Goal: Transaction & Acquisition: Purchase product/service

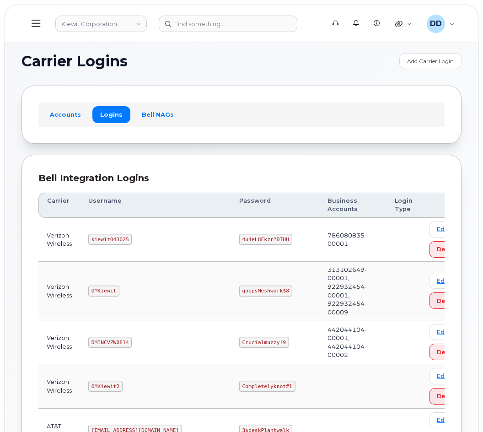
scroll to position [148, 0]
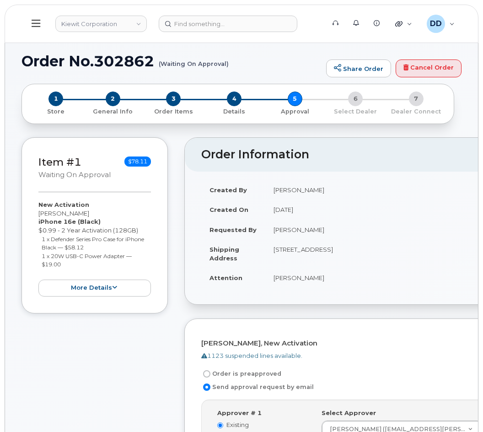
click at [38, 24] on icon at bounding box center [36, 23] width 9 height 7
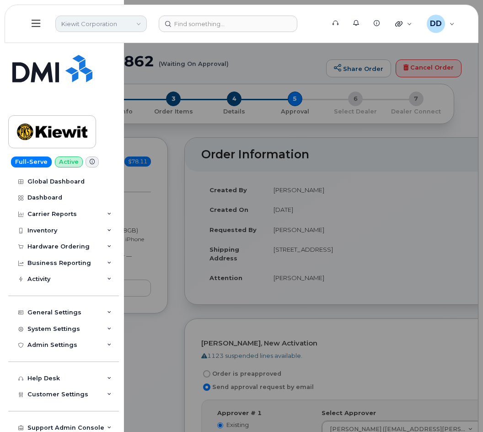
click at [136, 26] on link "Kiewit Corporation" at bounding box center [101, 24] width 92 height 16
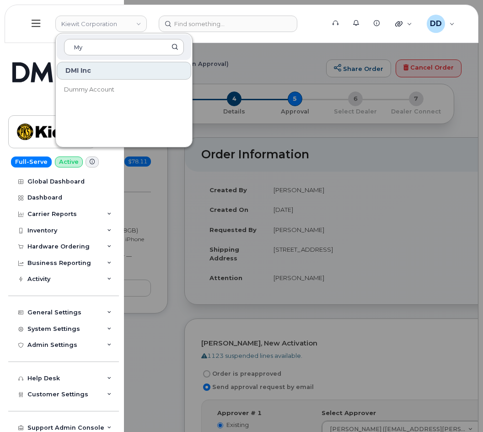
type input "M"
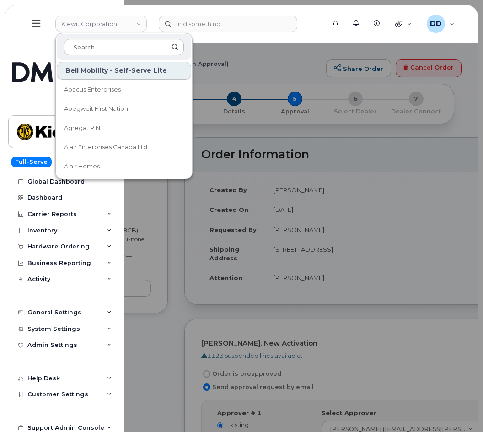
drag, startPoint x: 278, startPoint y: 60, endPoint x: 284, endPoint y: 60, distance: 5.5
click at [284, 60] on div at bounding box center [241, 216] width 483 height 432
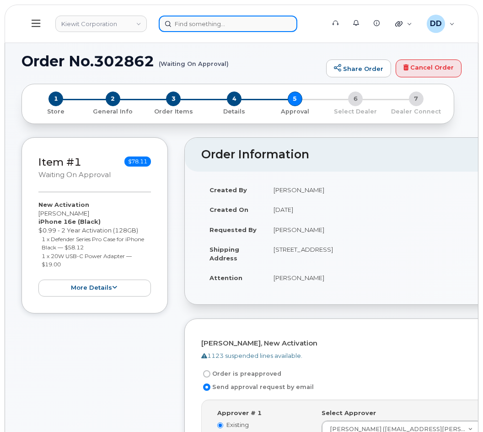
click at [205, 25] on input at bounding box center [228, 24] width 139 height 16
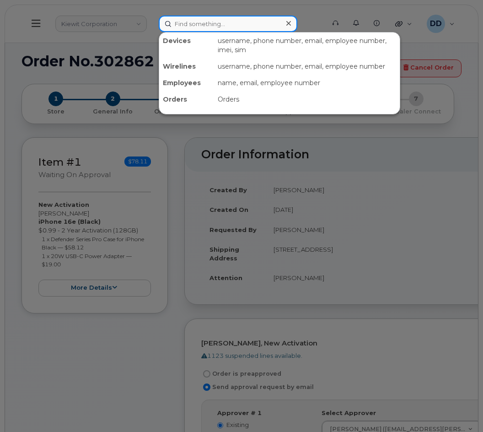
paste input "9025672400"
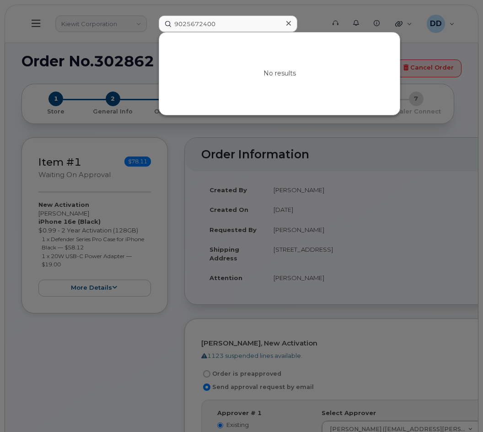
click at [124, 344] on div at bounding box center [241, 216] width 483 height 432
drag, startPoint x: 219, startPoint y: 24, endPoint x: 155, endPoint y: 25, distance: 64.1
click at [155, 25] on div "9025672400 No results" at bounding box center [238, 24] width 175 height 16
paste input "Everett Knickle"
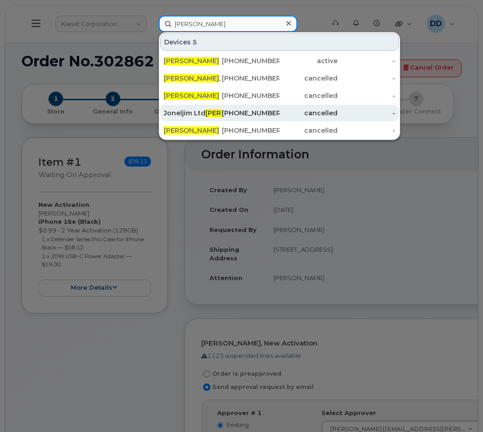
type input "Everett Knickle"
click at [238, 110] on div "902-577-7865" at bounding box center [251, 112] width 58 height 9
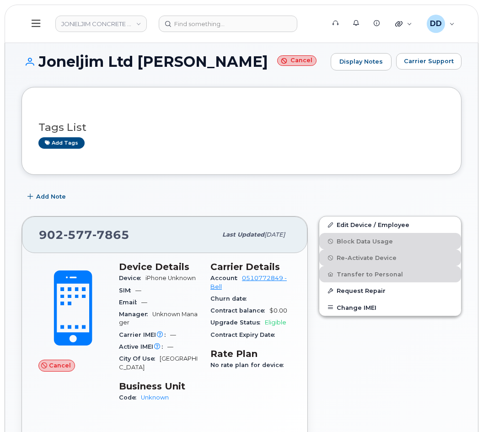
drag, startPoint x: 254, startPoint y: 66, endPoint x: 42, endPoint y: 69, distance: 212.4
click at [42, 69] on h1 "Joneljim Ltd Everett Knickle Cancel" at bounding box center [174, 62] width 305 height 16
copy h1 "Joneljim Ltd Everett Knickle"
drag, startPoint x: 35, startPoint y: 19, endPoint x: 30, endPoint y: 31, distance: 12.7
click at [35, 19] on icon at bounding box center [36, 23] width 9 height 10
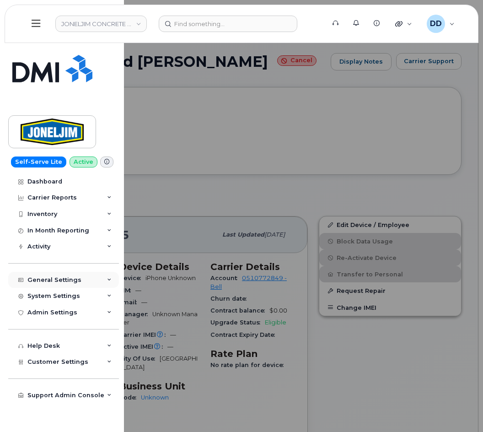
click at [45, 281] on div "General Settings" at bounding box center [54, 279] width 54 height 7
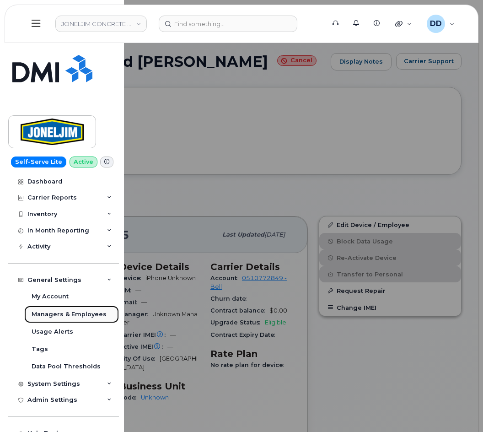
click at [54, 312] on div "Managers & Employees" at bounding box center [69, 314] width 75 height 8
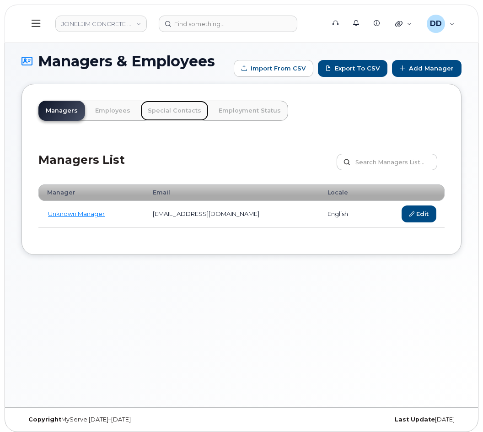
click at [167, 114] on link "Special Contacts" at bounding box center [175, 111] width 68 height 20
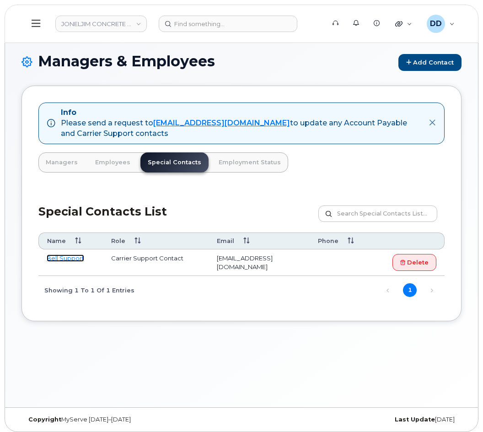
click at [63, 259] on link "Bell Support" at bounding box center [66, 257] width 38 height 7
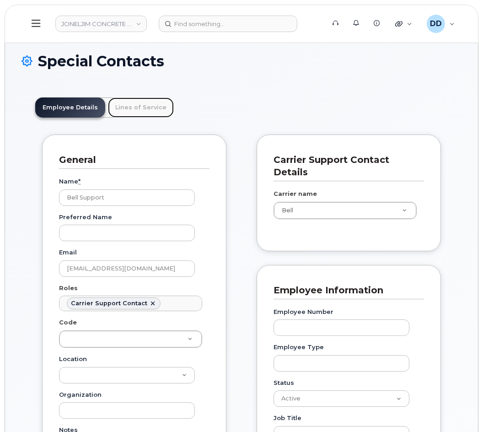
click at [137, 105] on link "Lines of Service" at bounding box center [141, 107] width 66 height 20
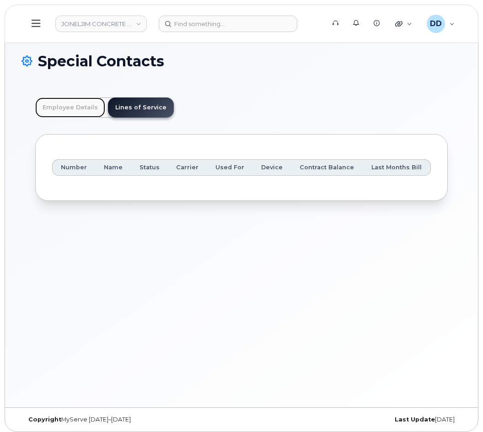
click at [66, 103] on link "Employee Details" at bounding box center [70, 107] width 70 height 20
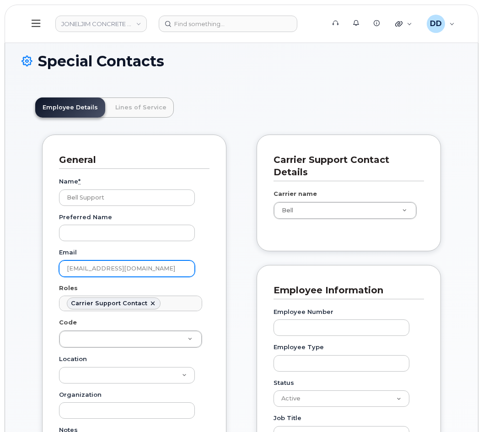
drag, startPoint x: 134, startPoint y: 270, endPoint x: 62, endPoint y: 266, distance: 71.5
click at [62, 266] on input "corpclientcare@bell.ca" at bounding box center [127, 268] width 136 height 16
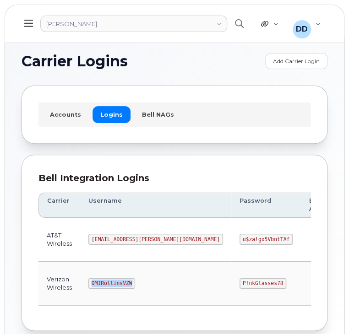
drag, startPoint x: 130, startPoint y: 284, endPoint x: 91, endPoint y: 285, distance: 38.9
click at [91, 285] on code "DMIRollinsVZW" at bounding box center [111, 283] width 47 height 11
copy code "DMIRollinsVZW"
drag, startPoint x: 210, startPoint y: 282, endPoint x: 168, endPoint y: 282, distance: 42.1
click at [239, 282] on code "P!nkGlasses78" at bounding box center [262, 283] width 47 height 11
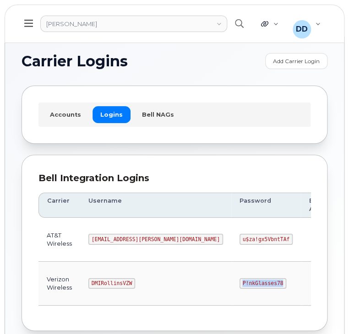
copy code "P!nkGlasses78"
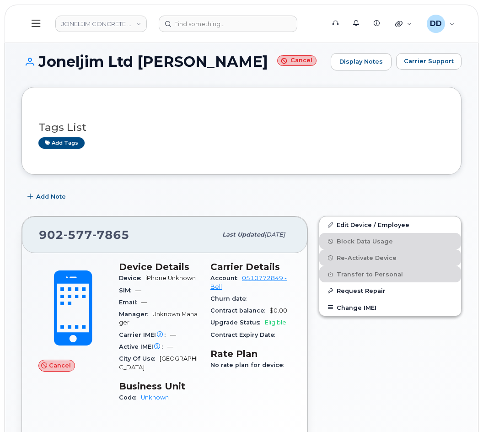
click at [33, 22] on icon at bounding box center [36, 23] width 9 height 10
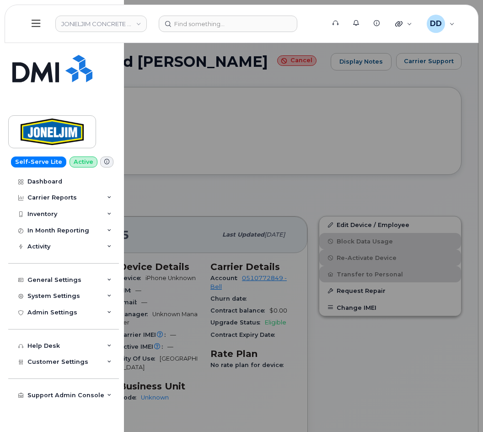
drag, startPoint x: 139, startPoint y: 25, endPoint x: 131, endPoint y: 367, distance: 342.0
click at [139, 25] on link "JONELJIM CONCRETE CONSTRUCTION" at bounding box center [101, 24] width 92 height 16
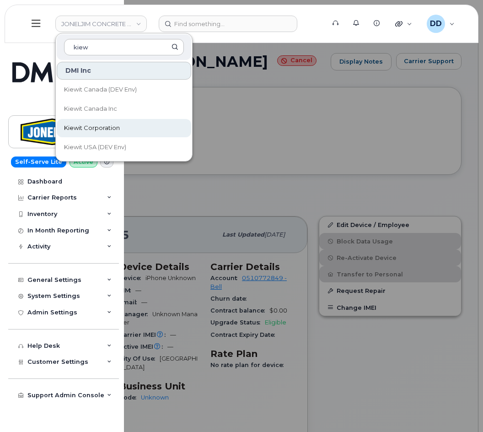
type input "kiew"
click at [120, 131] on link "Kiewit Corporation" at bounding box center [124, 128] width 135 height 18
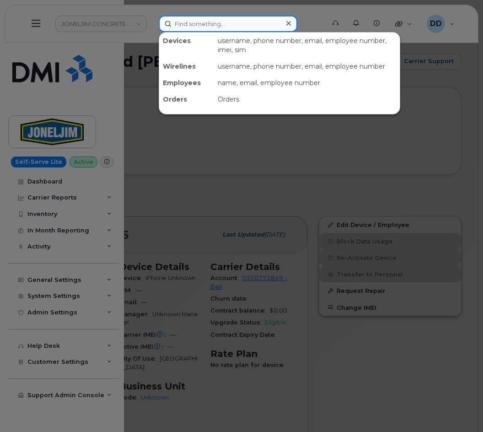
click at [213, 22] on input at bounding box center [228, 24] width 139 height 16
paste input "356750113567275"
type input "356750113567275"
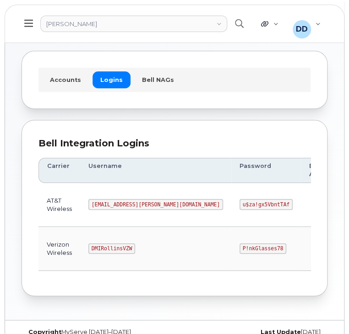
scroll to position [51, 0]
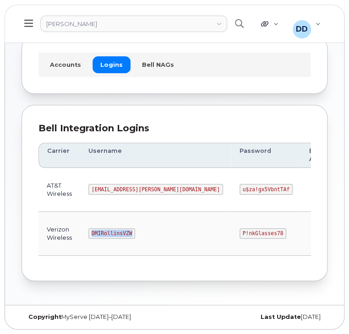
click at [88, 235] on code "DMIRollinsVZW" at bounding box center [111, 233] width 47 height 11
drag, startPoint x: 209, startPoint y: 231, endPoint x: 168, endPoint y: 232, distance: 40.3
click at [239, 232] on code "P!nkGlasses78" at bounding box center [262, 233] width 47 height 11
copy code "P!nkGlasses78"
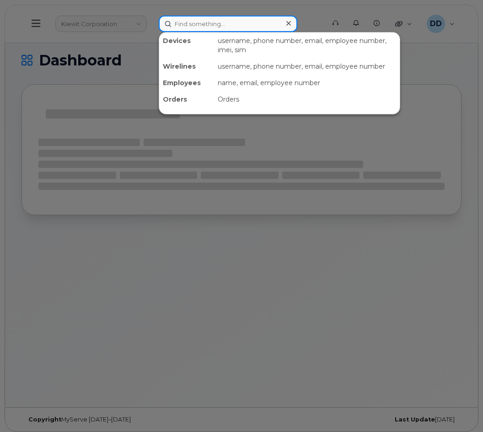
click at [237, 24] on input at bounding box center [228, 24] width 139 height 16
paste input "356750113567275"
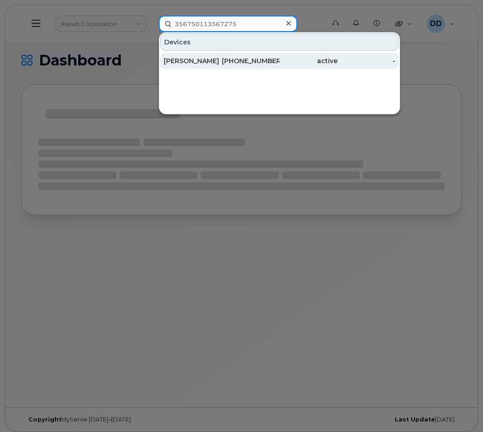
type input "356750113567275"
click at [271, 60] on div "303-501-3602" at bounding box center [251, 60] width 58 height 9
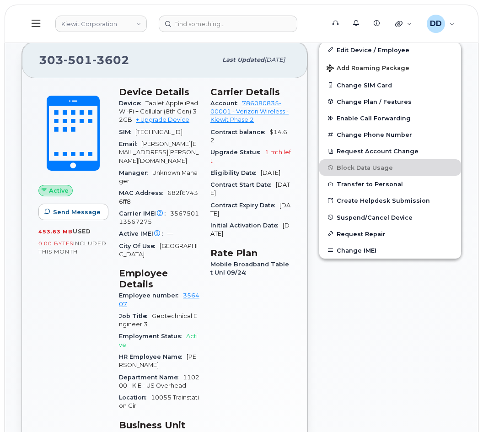
scroll to position [324, 0]
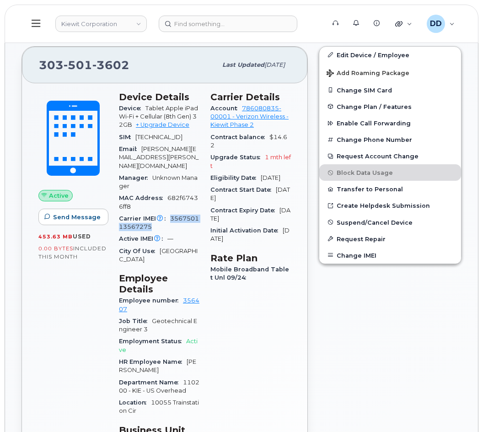
drag, startPoint x: 155, startPoint y: 227, endPoint x: 168, endPoint y: 222, distance: 14.4
click at [168, 222] on div "Carrier IMEI Carrier IMEI is reported during the last billing cycle or change o…" at bounding box center [159, 223] width 81 height 21
click at [192, 237] on div "Active IMEI Active IMEI is refreshed daily with a delay of up to 48 hours follo…" at bounding box center [159, 239] width 81 height 12
drag, startPoint x: 140, startPoint y: 144, endPoint x: 133, endPoint y: 137, distance: 10.0
click at [133, 137] on div "SIM 89148000007010535793" at bounding box center [159, 137] width 81 height 12
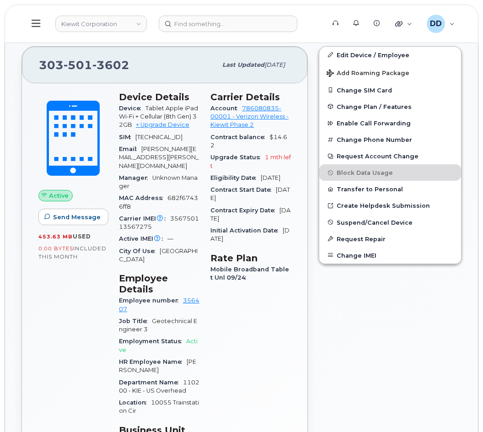
copy span "89148000007010535793"
drag, startPoint x: 133, startPoint y: 66, endPoint x: 28, endPoint y: 65, distance: 105.3
click at [28, 65] on div "303 501 3602 Last updated Oct 07, 2025" at bounding box center [165, 65] width 286 height 37
copy span "303 501 3602"
click at [197, 117] on div "Device Tablet Apple iPad Wi-Fi + Cellular (8th Gen) 32GB + Upgrade Device" at bounding box center [159, 117] width 81 height 29
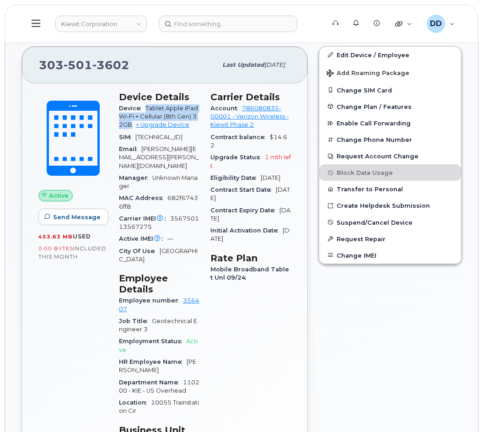
drag, startPoint x: 133, startPoint y: 125, endPoint x: 146, endPoint y: 109, distance: 21.4
click at [146, 109] on span "Tablet Apple iPad Wi-Fi + Cellular (8th Gen) 32GB + Upgrade Device" at bounding box center [158, 117] width 79 height 24
copy span "Tablet Apple iPad Wi-Fi + Cellular (8th Gen) 32GB"
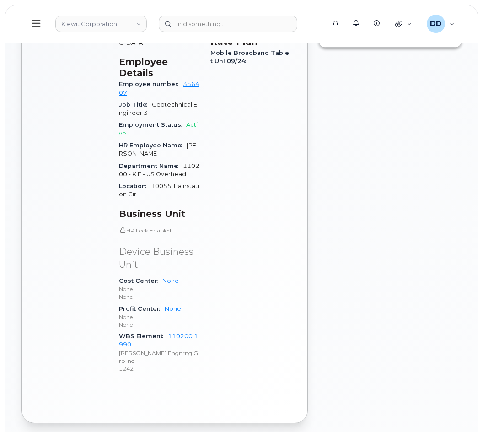
scroll to position [542, 0]
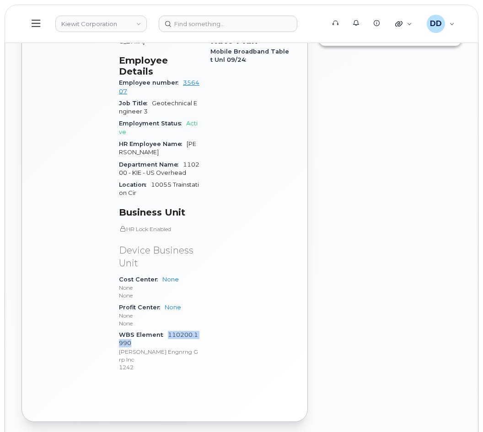
drag, startPoint x: 136, startPoint y: 335, endPoint x: 168, endPoint y: 327, distance: 33.0
click at [168, 329] on div "WBS Element 110200.1990 Kiewit Engnrng Grp Inc 1242" at bounding box center [159, 351] width 81 height 44
copy link "110200.1990"
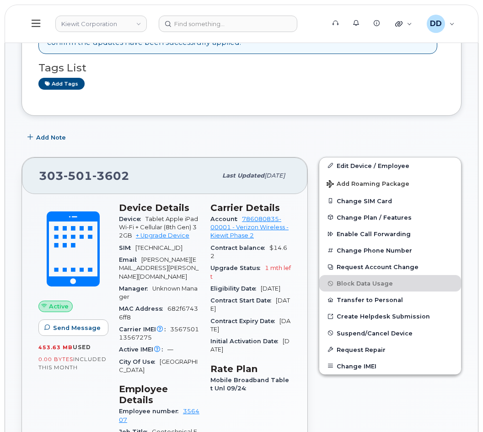
scroll to position [212, 0]
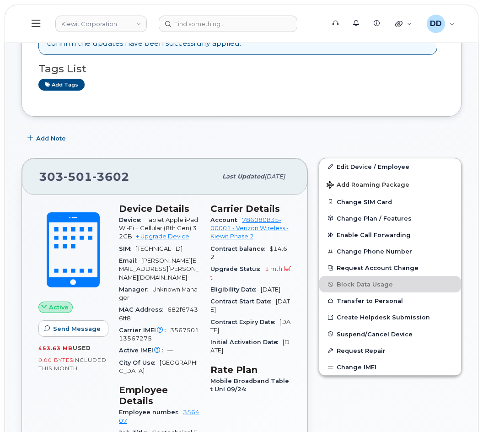
drag, startPoint x: 262, startPoint y: 281, endPoint x: 225, endPoint y: 286, distance: 37.0
click at [225, 286] on div "Eligibility Date Nov 14, 2025" at bounding box center [251, 290] width 81 height 12
copy span "Nov 14, 2025"
click at [44, 24] on button at bounding box center [36, 24] width 29 height 27
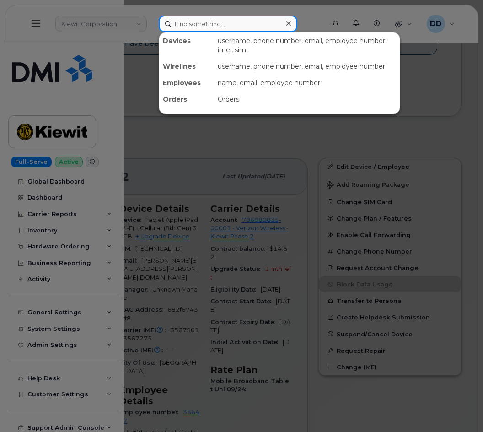
click at [187, 24] on input at bounding box center [228, 24] width 139 height 16
paste input "4353157660"
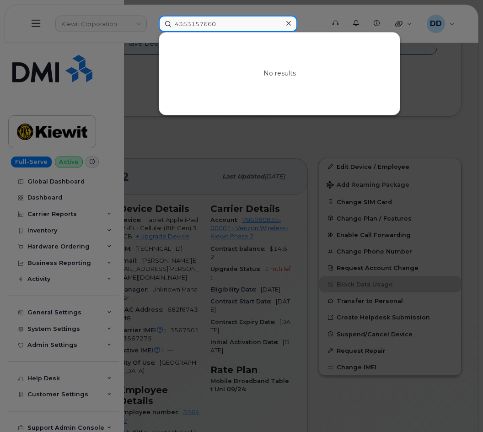
type input "4353157660"
drag, startPoint x: 231, startPoint y: 21, endPoint x: 238, endPoint y: 21, distance: 6.9
click at [238, 21] on input "4353157660" at bounding box center [228, 24] width 139 height 16
click at [289, 22] on icon at bounding box center [289, 23] width 5 height 7
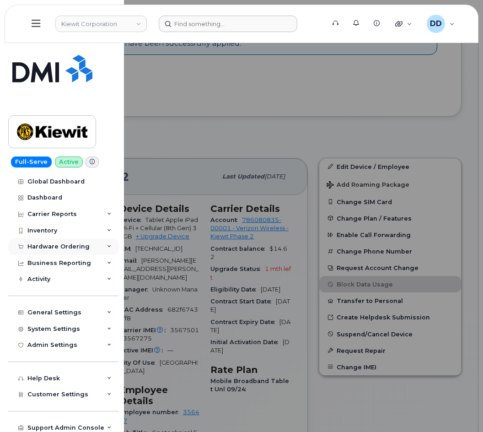
click at [49, 244] on div "Hardware Ordering" at bounding box center [58, 246] width 62 height 7
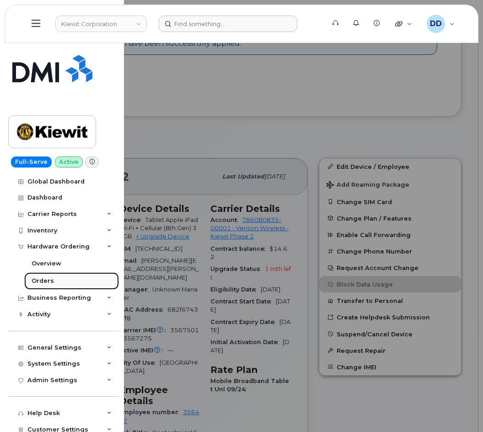
click at [43, 279] on div "Orders" at bounding box center [43, 281] width 22 height 8
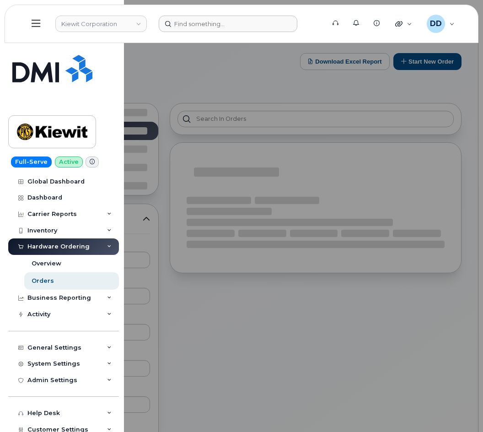
click at [427, 60] on div at bounding box center [241, 216] width 483 height 432
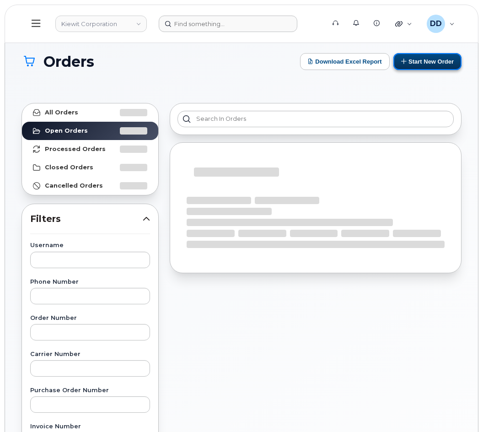
click at [423, 58] on button "Start New Order" at bounding box center [428, 61] width 68 height 17
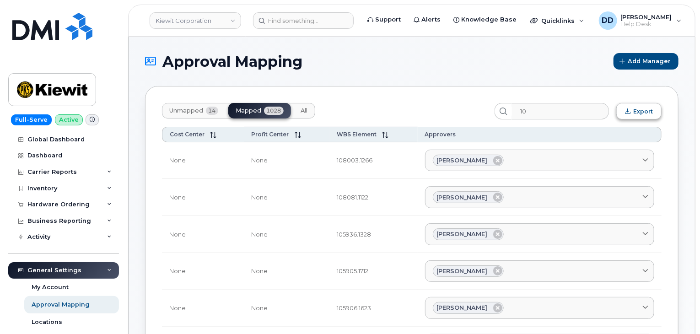
type input "1"
click at [552, 111] on input "search" at bounding box center [560, 111] width 97 height 16
paste input "110200.1990"
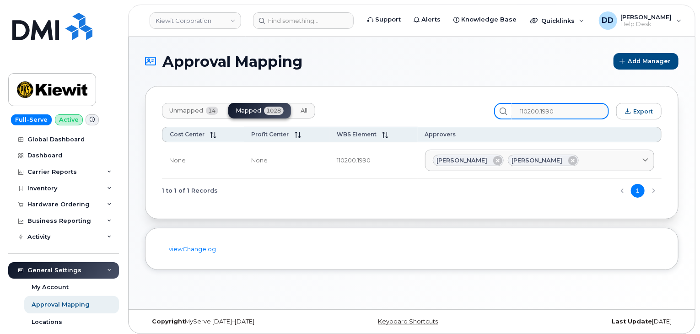
type input "110200.1990"
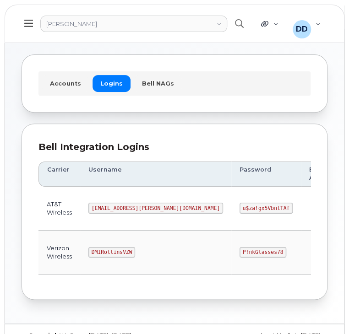
scroll to position [51, 0]
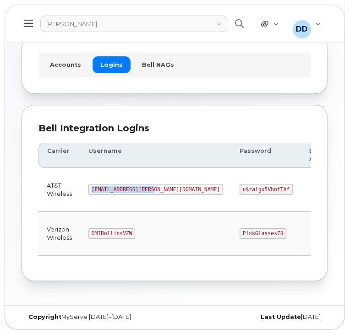
drag, startPoint x: 150, startPoint y: 185, endPoint x: 84, endPoint y: 188, distance: 66.4
click at [84, 188] on td "[EMAIL_ADDRESS][PERSON_NAME][DOMAIN_NAME]" at bounding box center [155, 190] width 151 height 44
copy code "[EMAIL_ADDRESS][PERSON_NAME][DOMAIN_NAME]"
drag, startPoint x: 213, startPoint y: 186, endPoint x: 169, endPoint y: 188, distance: 44.0
click at [239, 188] on code "u$za!gx5VbntTAf" at bounding box center [265, 189] width 53 height 11
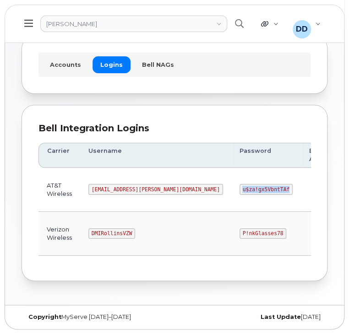
copy code "u$za!gx5VbntTAf"
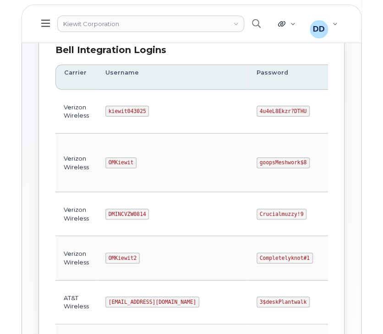
scroll to position [129, 0]
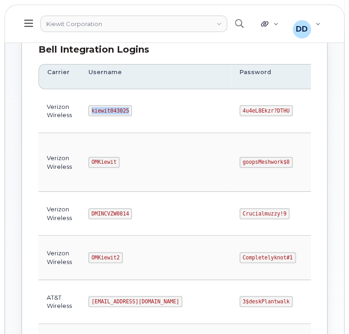
drag, startPoint x: 127, startPoint y: 110, endPoint x: 76, endPoint y: 110, distance: 51.3
click at [76, 110] on tr "Verizon Wireless kiewit043025 4u4eL8Ekzr?DTHU 786080835-00001 Edit Delete" at bounding box center [256, 111] width 436 height 44
copy tr "kiewit043025"
drag, startPoint x: 244, startPoint y: 109, endPoint x: 200, endPoint y: 114, distance: 44.7
click at [239, 114] on code "4u4eL8Ekzr?DTHU" at bounding box center [265, 110] width 53 height 11
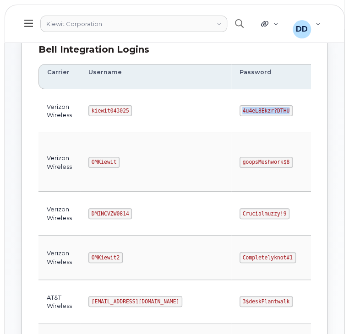
copy code "4u4eL8Ekzr?DTHU"
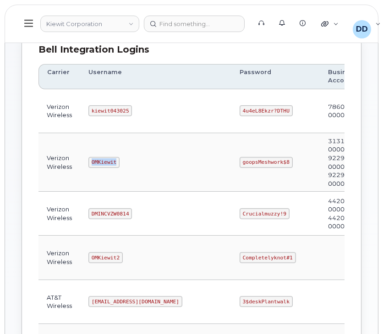
drag, startPoint x: 114, startPoint y: 160, endPoint x: 81, endPoint y: 161, distance: 33.0
click at [81, 161] on td "OMKiewit" at bounding box center [155, 162] width 151 height 59
copy code "OMKiewit"
drag, startPoint x: 243, startPoint y: 161, endPoint x: 187, endPoint y: 161, distance: 56.3
click at [187, 161] on tr "Verizon Wireless OMKiewit goopsMeshwork$8 313102649-00001, 922932454-00001, 922…" at bounding box center [256, 162] width 436 height 59
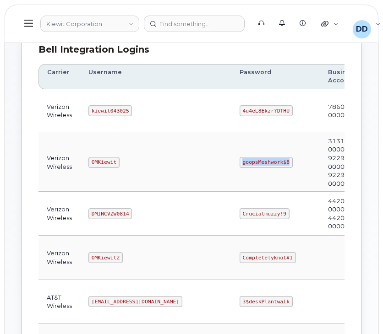
copy tr "goopsMeshwork$8"
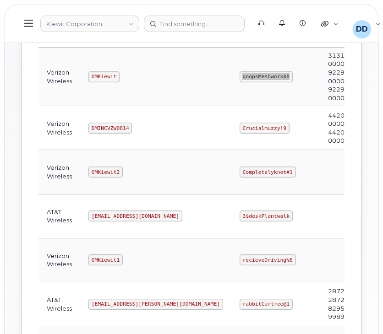
scroll to position [222, 0]
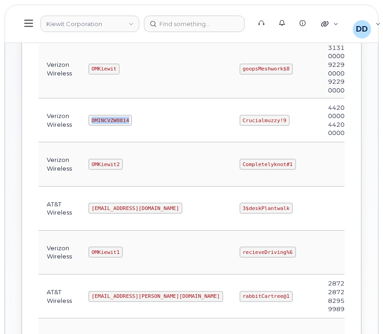
drag, startPoint x: 124, startPoint y: 118, endPoint x: 77, endPoint y: 120, distance: 47.7
click at [77, 120] on tr "Verizon Wireless DMINCVZW0814 Crucialmuzzy!9 442044104-00001, 442044104-00002 E…" at bounding box center [256, 120] width 436 height 44
copy tr "DMINCVZW0814"
click at [258, 130] on td "Crucialmuzzy!9" at bounding box center [275, 120] width 88 height 44
drag, startPoint x: 238, startPoint y: 120, endPoint x: 196, endPoint y: 119, distance: 41.7
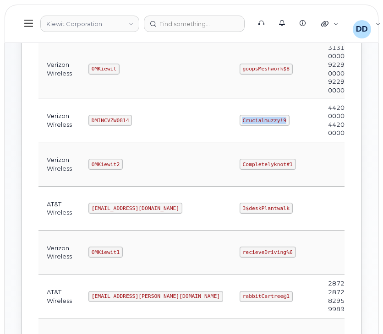
click at [239, 119] on code "Crucialmuzzy!9" at bounding box center [264, 120] width 50 height 11
copy code "Crucialmuzzy!9"
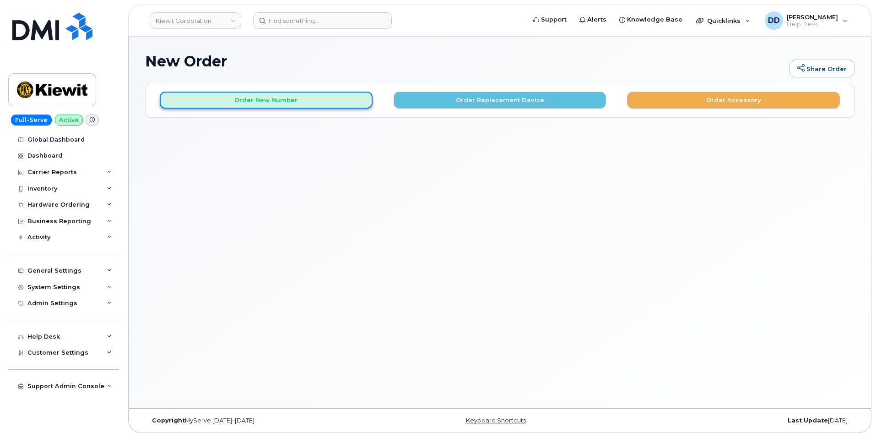
click at [304, 103] on button "Order New Number" at bounding box center [266, 100] width 213 height 17
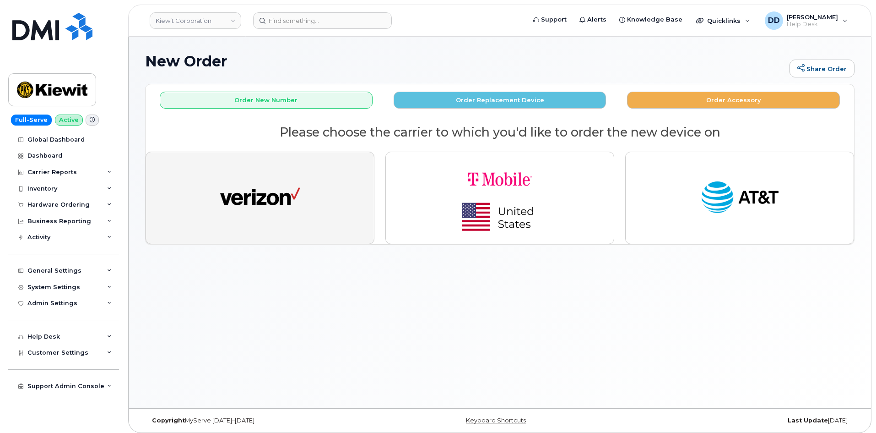
click at [285, 196] on img "button" at bounding box center [260, 197] width 80 height 41
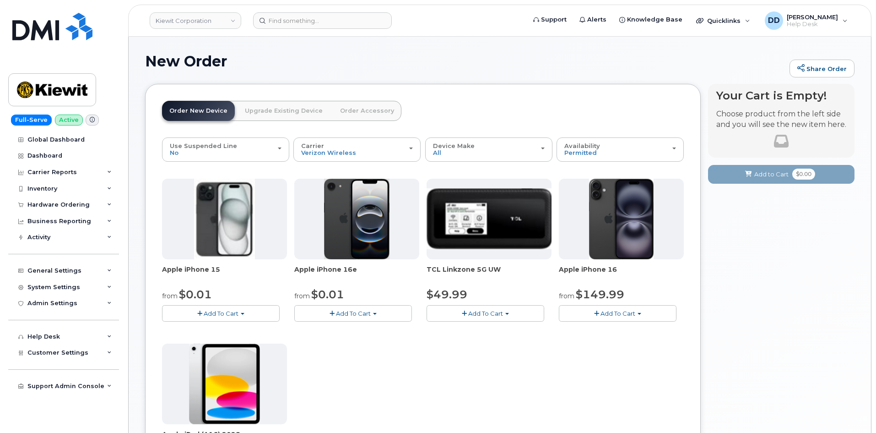
click at [628, 316] on span "Add To Cart" at bounding box center [617, 312] width 35 height 7
click at [620, 342] on link "$149.99 - 2 Year Activation (128GB)" at bounding box center [624, 340] width 126 height 11
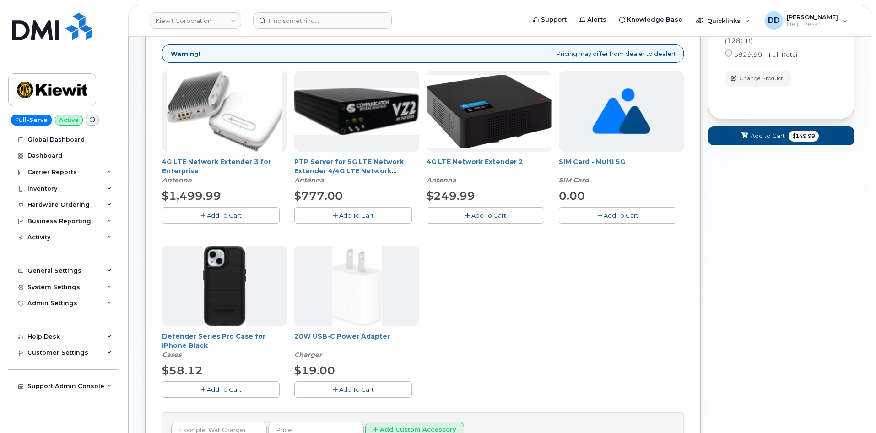
scroll to position [137, 0]
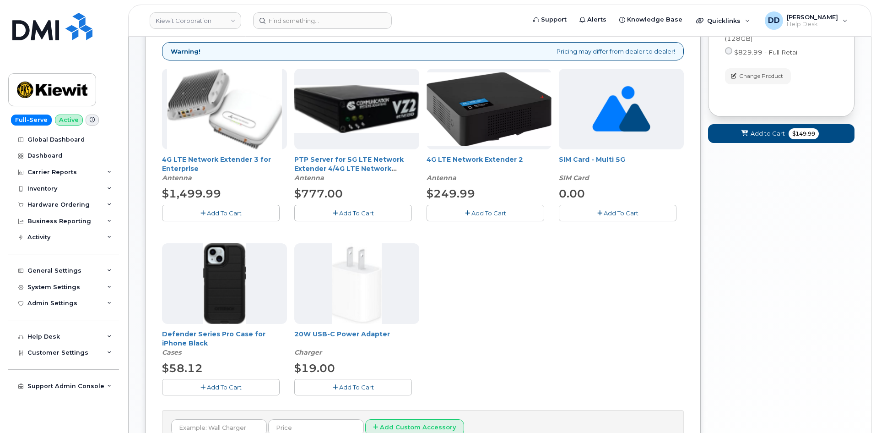
click at [231, 385] on span "Add To Cart" at bounding box center [224, 386] width 35 height 7
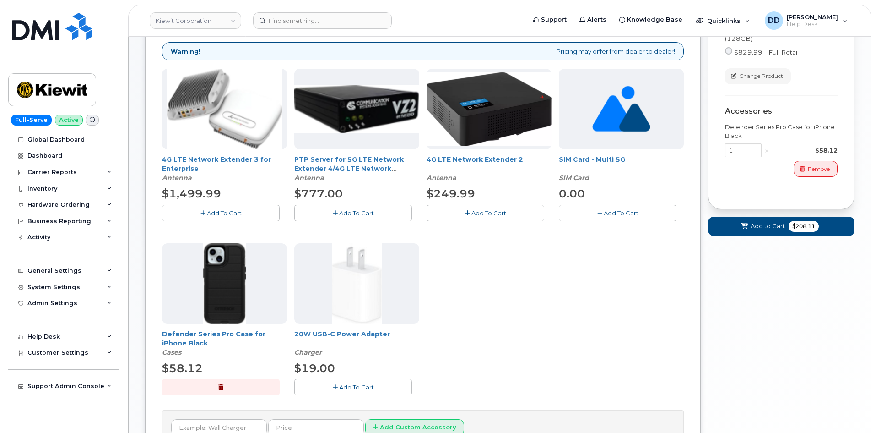
click at [346, 379] on button "Add To Cart" at bounding box center [353, 386] width 118 height 16
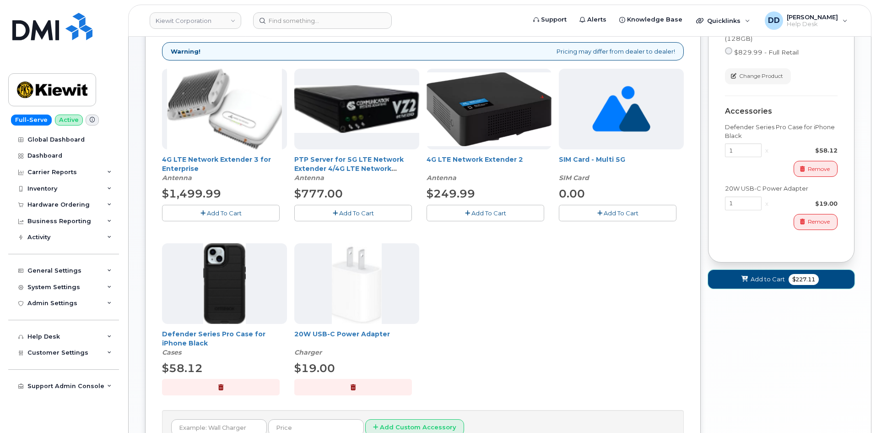
click at [757, 278] on span "Add to Cart" at bounding box center [768, 279] width 34 height 9
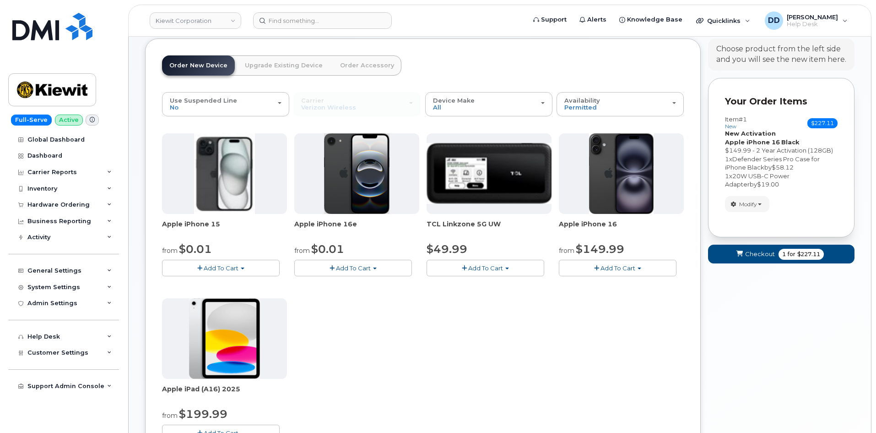
scroll to position [46, 0]
click at [754, 255] on span "Checkout" at bounding box center [760, 253] width 30 height 9
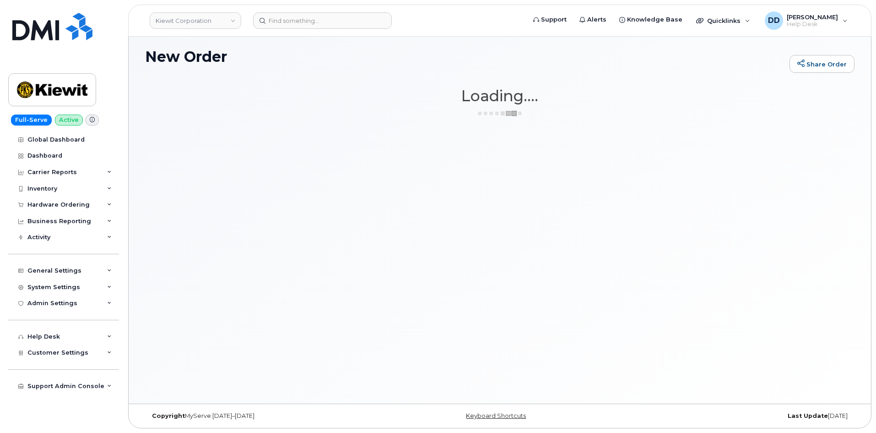
scroll to position [5, 0]
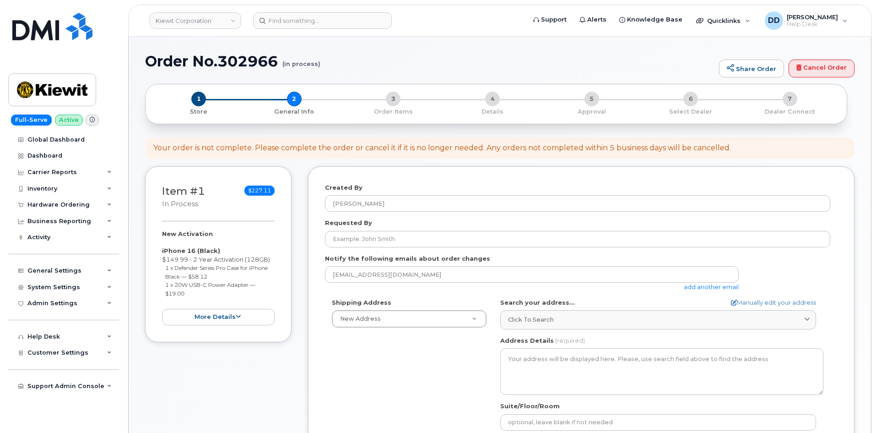
select select
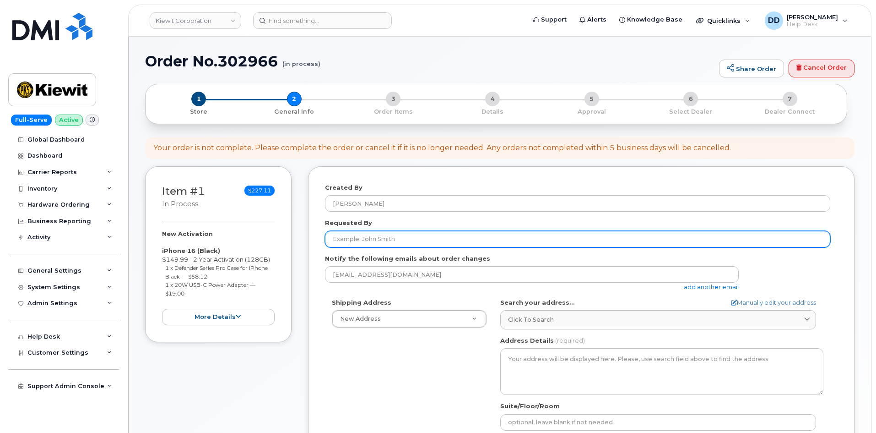
click at [389, 240] on input "Requested By" at bounding box center [577, 239] width 505 height 16
paste input "[PERSON_NAME]"
type input "[PERSON_NAME]"
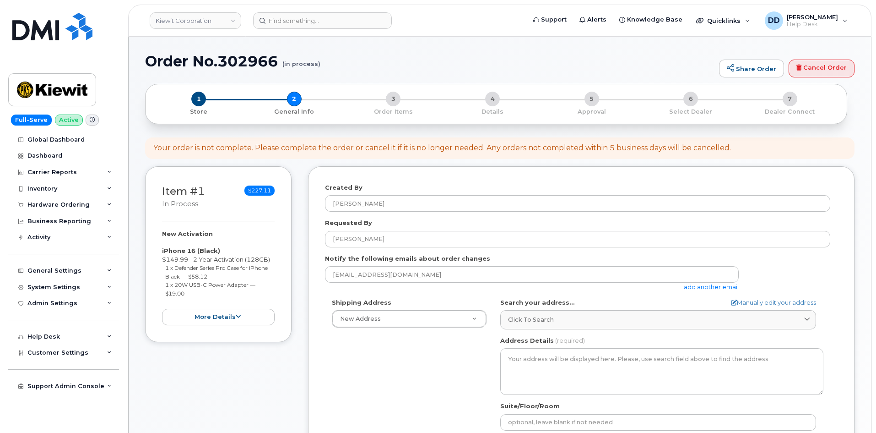
click at [416, 378] on div "Shipping Address New Address New Address [STREET_ADDRESS][GEOGRAPHIC_DATA][PERS…" at bounding box center [577, 403] width 505 height 210
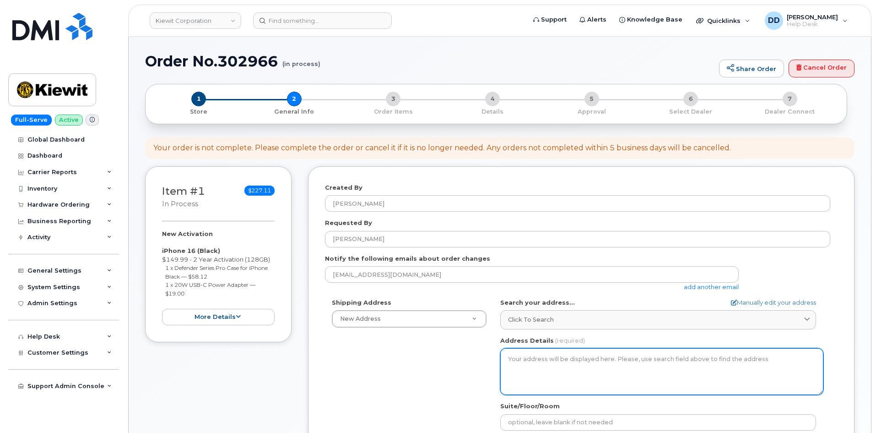
click at [535, 364] on textarea "Address Details" at bounding box center [661, 371] width 323 height 47
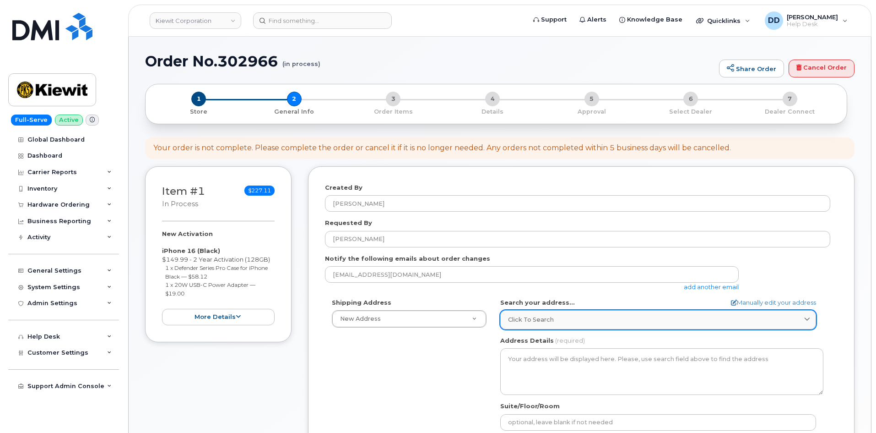
click at [553, 321] on div "Click to search" at bounding box center [658, 319] width 300 height 9
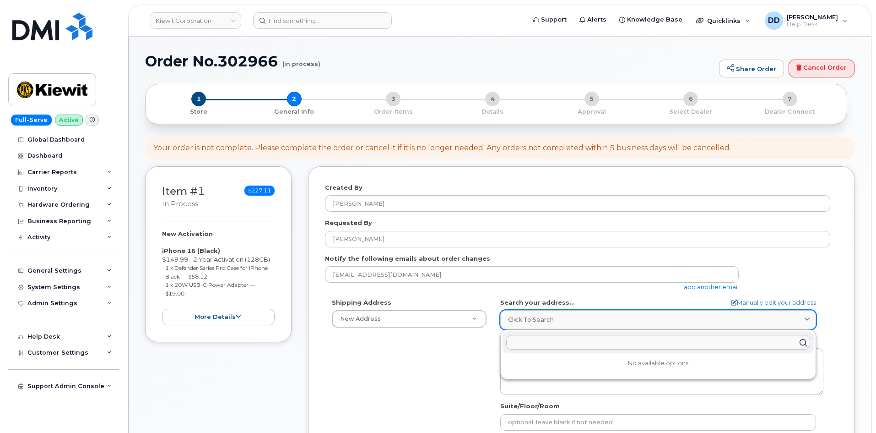
paste input "14660 Dixie Hwy Gate 3 Louisville KY 40272"
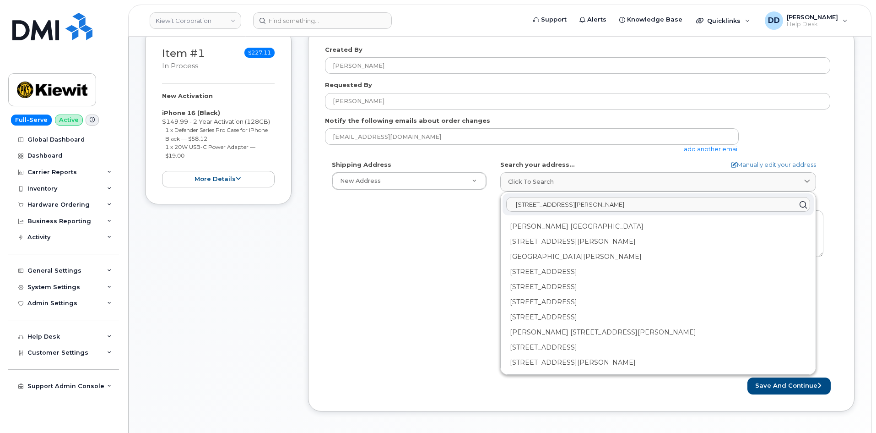
scroll to position [137, 0]
type input "14660 Dixie Hwy Gate 3 Louisville KY 40272"
click at [783, 166] on link "Manually edit your address" at bounding box center [773, 165] width 85 height 9
select select
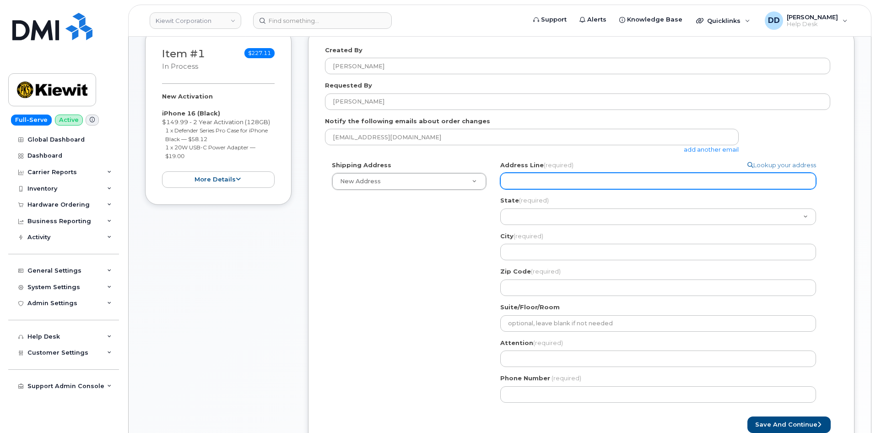
click at [595, 180] on input "Address Line (required)" at bounding box center [658, 181] width 316 height 16
paste input "14660 Dixie Hwy Gate 3 Louisville KY 40272"
select select
type input "14660 Dixie Hwy Gate 3 Louisville KY 40272"
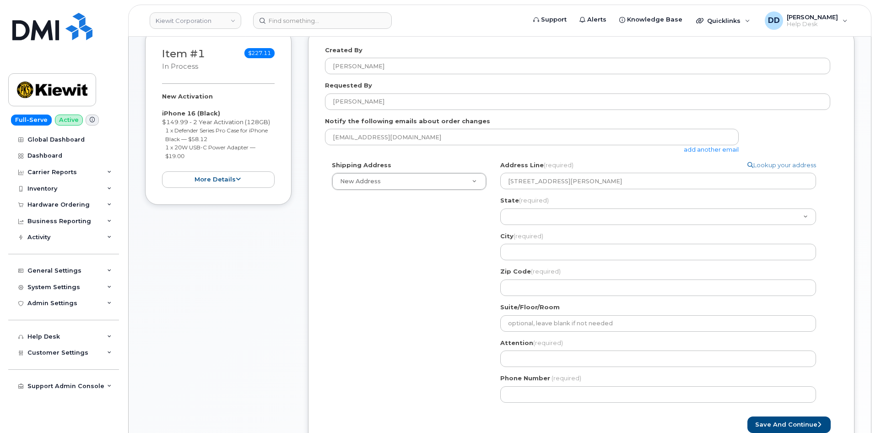
click at [411, 236] on div "Shipping Address New Address New Address 4650 Business Center Dr. 455 Old Scott…" at bounding box center [577, 285] width 505 height 249
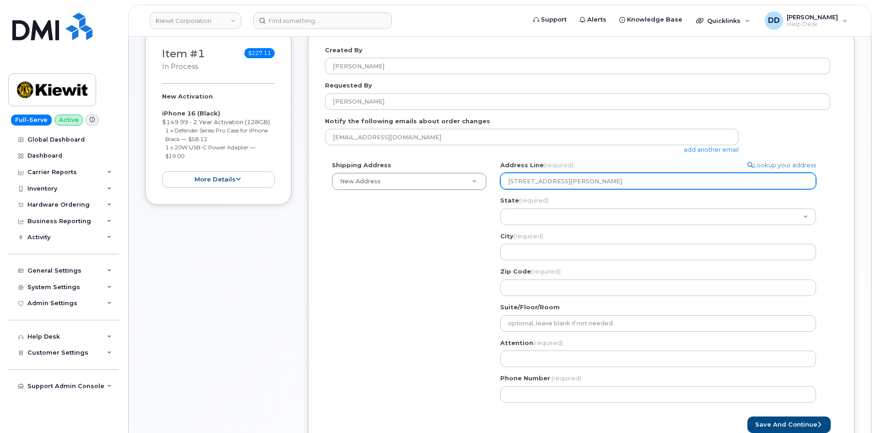
drag, startPoint x: 609, startPoint y: 179, endPoint x: 583, endPoint y: 182, distance: 26.2
click at [583, 182] on input "14660 Dixie Hwy Gate 3 Louisville KY 40272" at bounding box center [658, 181] width 316 height 16
select select
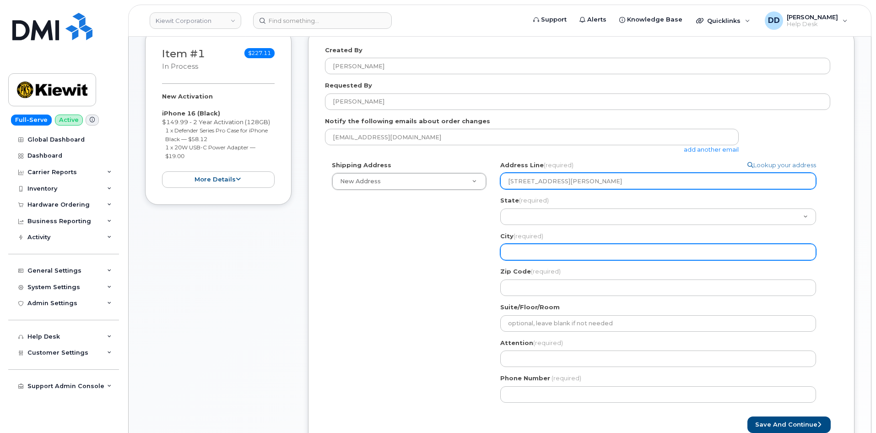
type input "14660 Dixie Hwy Gate 3 KY 40272"
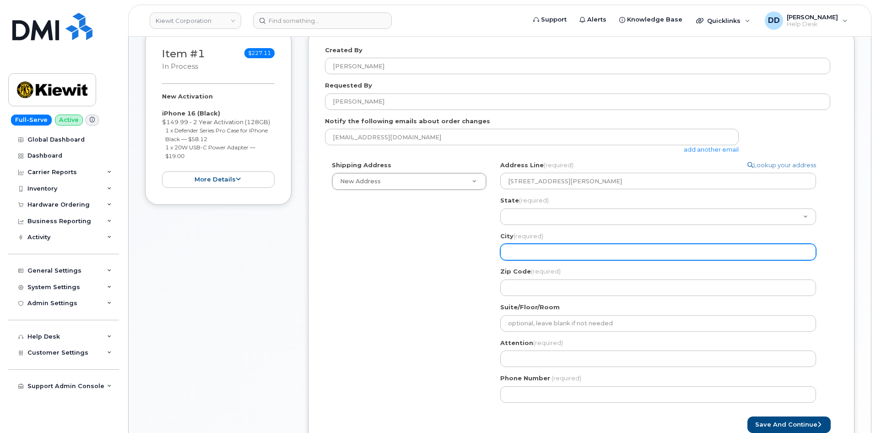
click at [524, 255] on input "City (required)" at bounding box center [658, 251] width 316 height 16
paste input "Louisville"
select select
type input "Louisville"
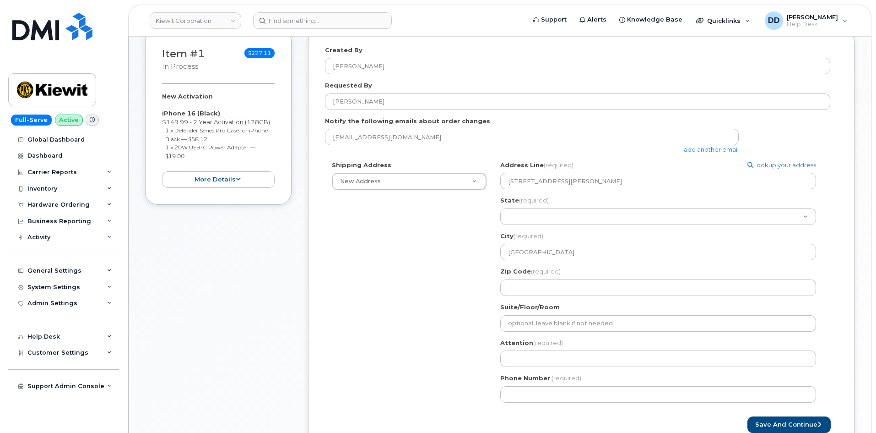
click at [374, 290] on div "Shipping Address New Address New Address 4650 Business Center Dr. 455 Old Scott…" at bounding box center [577, 285] width 505 height 249
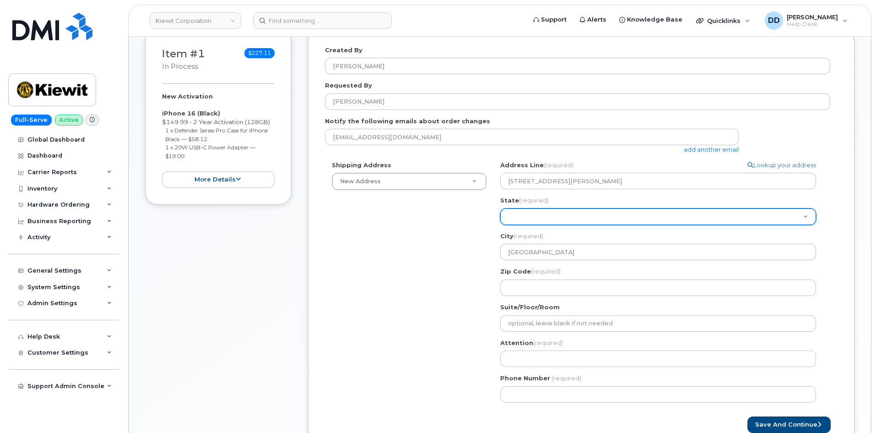
click at [540, 213] on select "Alabama Alaska American Samoa Arizona Arkansas California Colorado Connecticut …" at bounding box center [658, 216] width 316 height 16
select select "KY"
click at [500, 208] on select "Alabama Alaska American Samoa Arizona Arkansas California Colorado Connecticut …" at bounding box center [658, 216] width 316 height 16
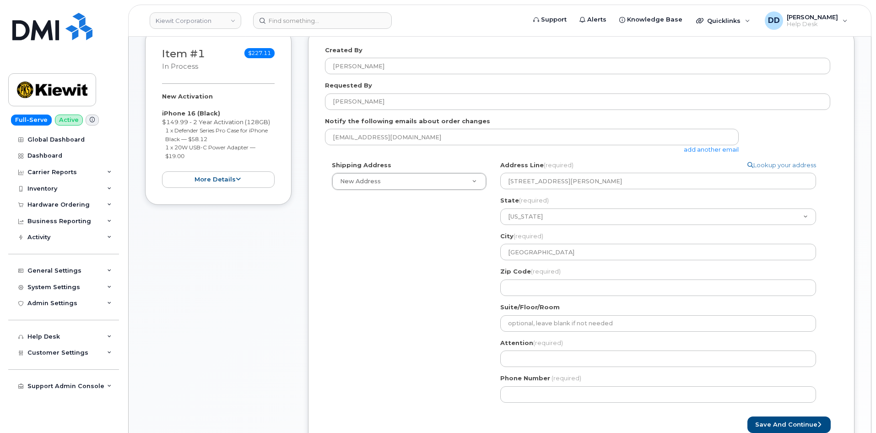
click at [446, 234] on div "Shipping Address New Address New Address 4650 Business Center Dr. 455 Old Scott…" at bounding box center [577, 285] width 505 height 249
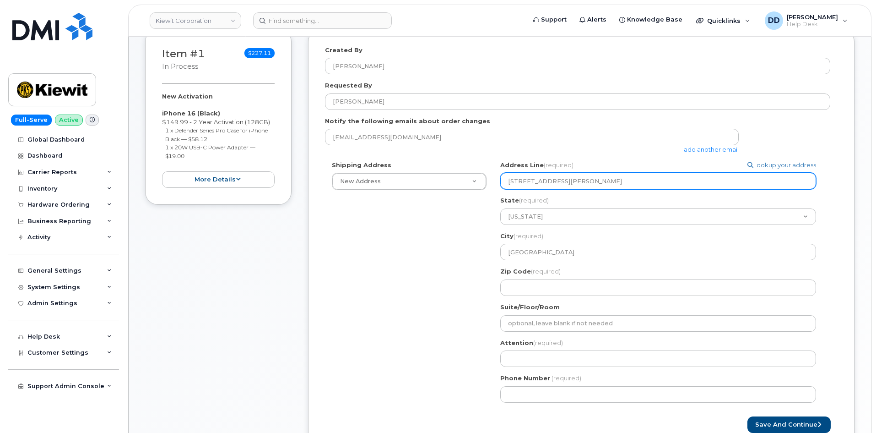
drag, startPoint x: 621, startPoint y: 185, endPoint x: 595, endPoint y: 184, distance: 26.1
click at [595, 184] on input "14660 Dixie Hwy Gate 3 KY 40272" at bounding box center [658, 181] width 316 height 16
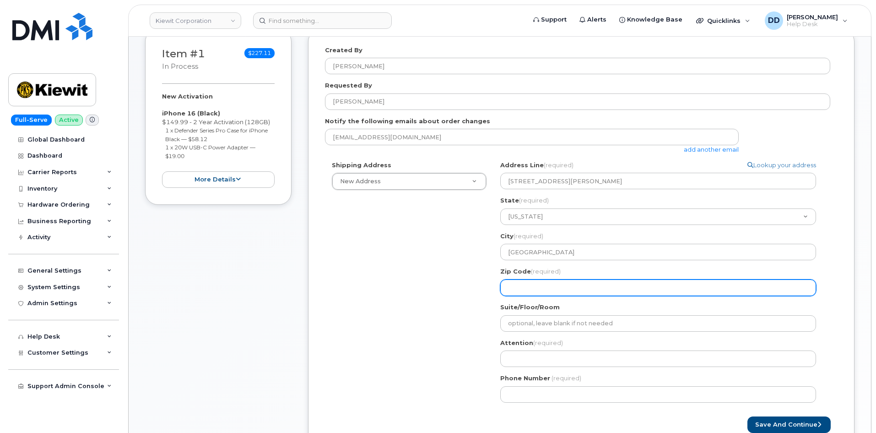
click at [541, 282] on input "Zip Code (required)" at bounding box center [658, 287] width 316 height 16
paste input "40272"
select select
type input "40272"
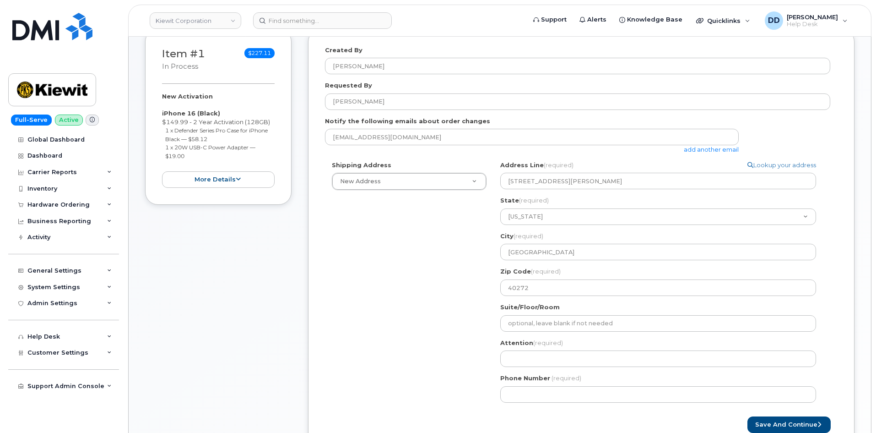
click at [373, 252] on div "Shipping Address New Address New Address 4650 Business Center Dr. 455 Old Scott…" at bounding box center [577, 285] width 505 height 249
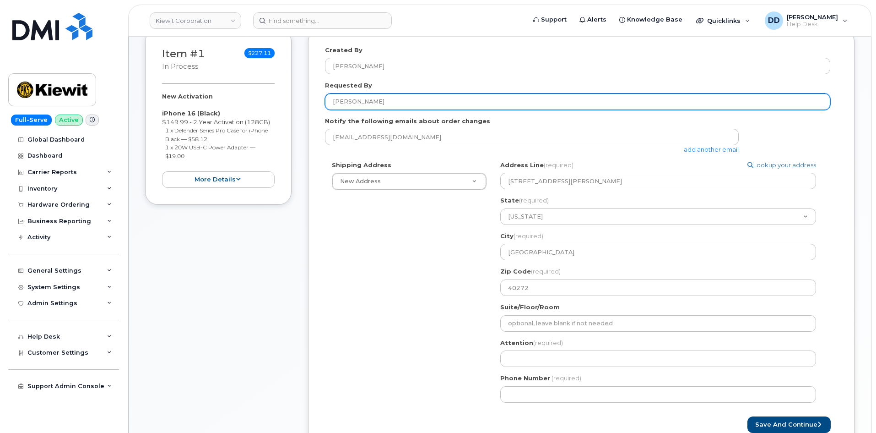
drag, startPoint x: 389, startPoint y: 103, endPoint x: 320, endPoint y: 103, distance: 68.2
click at [323, 103] on div "Created By David Davis Requested By Daniel Fluegel Notify the following emails …" at bounding box center [581, 239] width 546 height 421
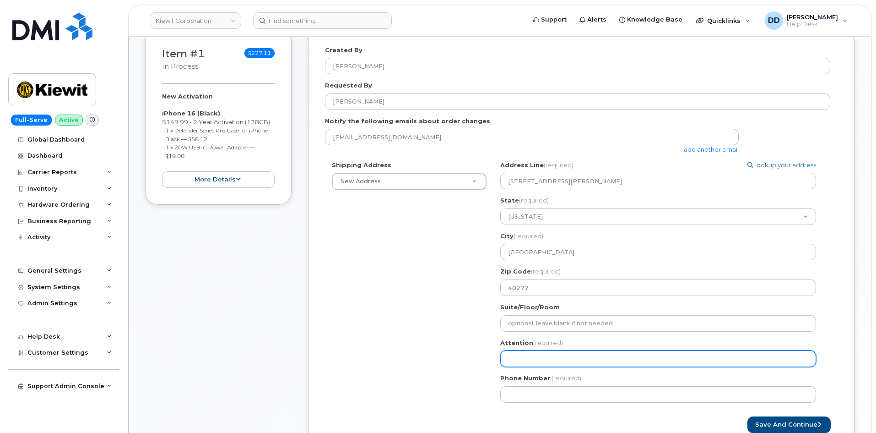
drag, startPoint x: 524, startPoint y: 357, endPoint x: 529, endPoint y: 368, distance: 13.1
click at [524, 357] on input "Attention (required)" at bounding box center [658, 358] width 316 height 16
paste input "[PERSON_NAME]"
select select
type input "[PERSON_NAME]"
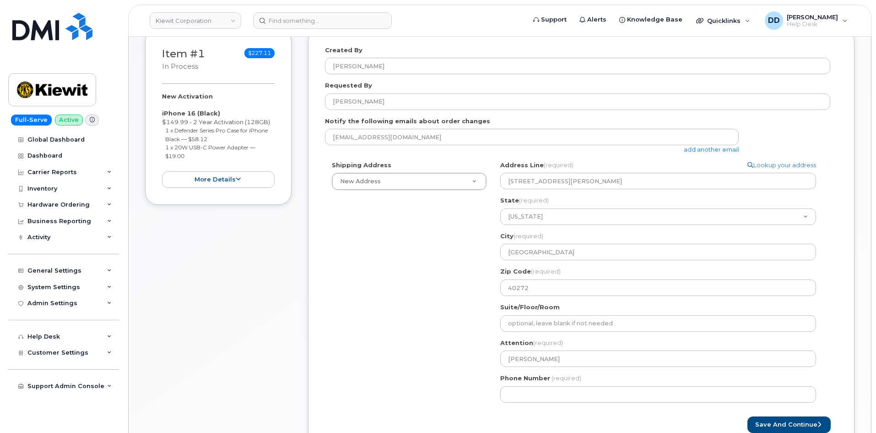
click at [411, 307] on div "Shipping Address New Address New Address 4650 Business Center Dr. 455 Old Scott…" at bounding box center [577, 285] width 505 height 249
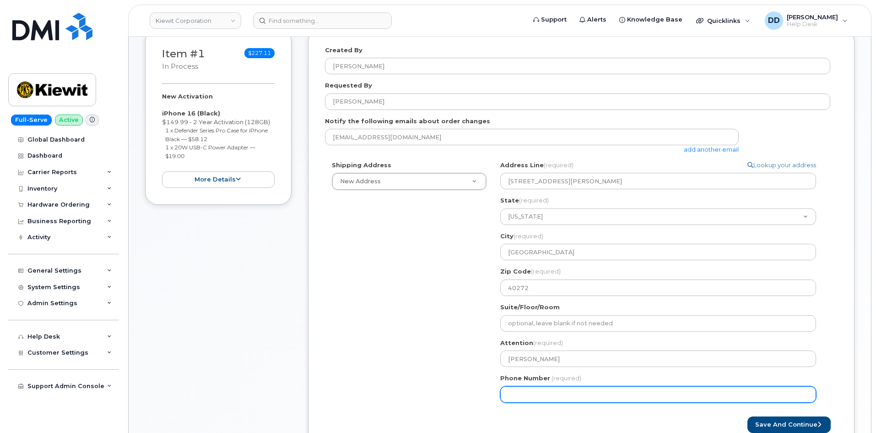
click at [541, 391] on input "Phone Number" at bounding box center [658, 394] width 316 height 16
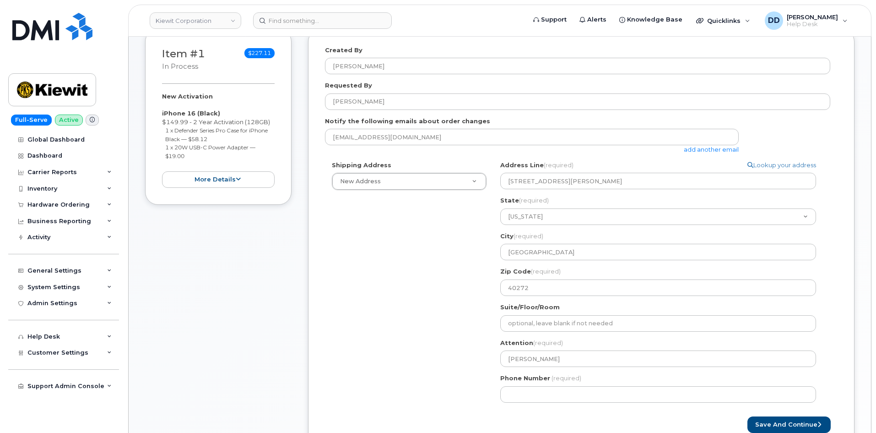
click at [425, 296] on div "Shipping Address New Address New Address 4650 Business Center Dr. 455 Old Scott…" at bounding box center [577, 285] width 505 height 249
click at [765, 421] on button "Save and Continue" at bounding box center [788, 424] width 83 height 17
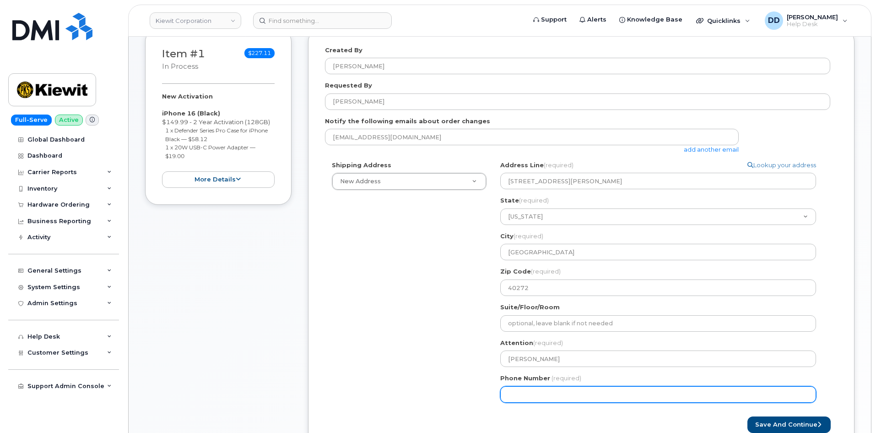
drag, startPoint x: 540, startPoint y: 395, endPoint x: 554, endPoint y: 388, distance: 16.2
click at [540, 395] on input "Phone Number" at bounding box center [658, 394] width 316 height 16
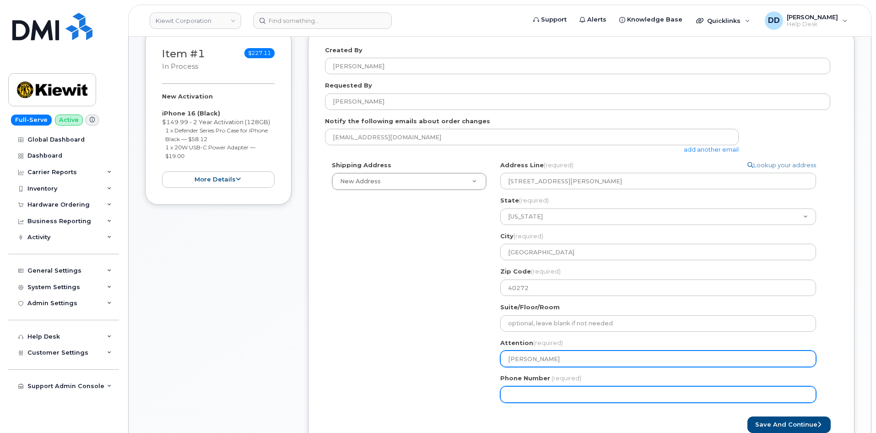
select select
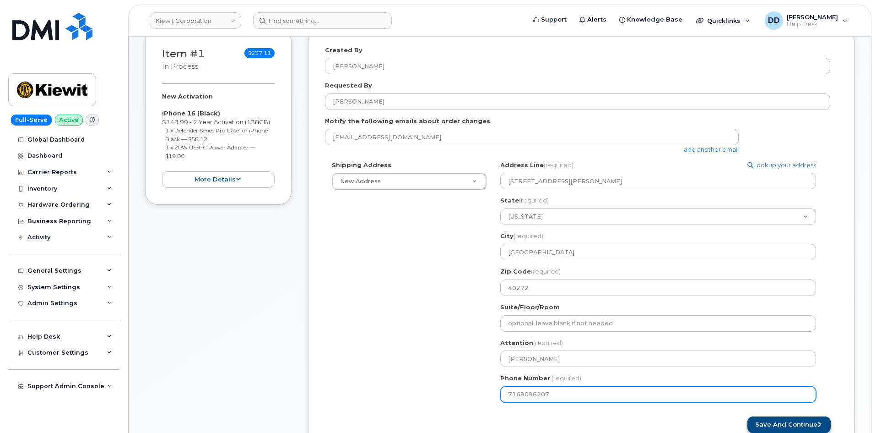
type input "7169096207"
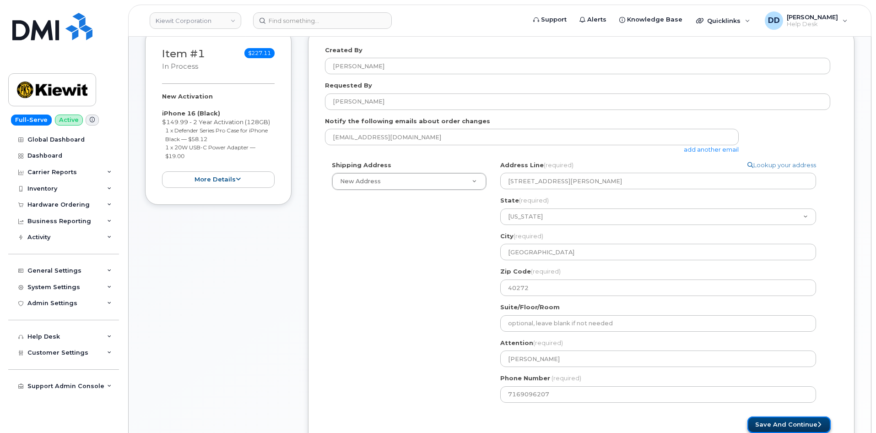
click at [786, 422] on button "Save and Continue" at bounding box center [788, 424] width 83 height 17
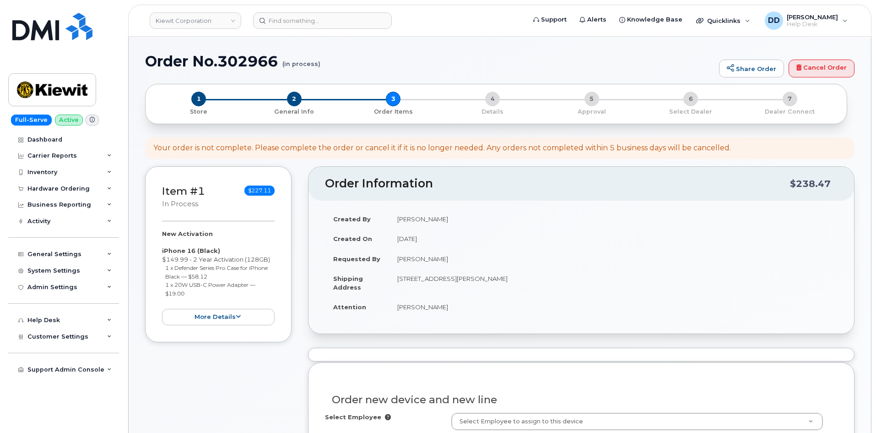
select select
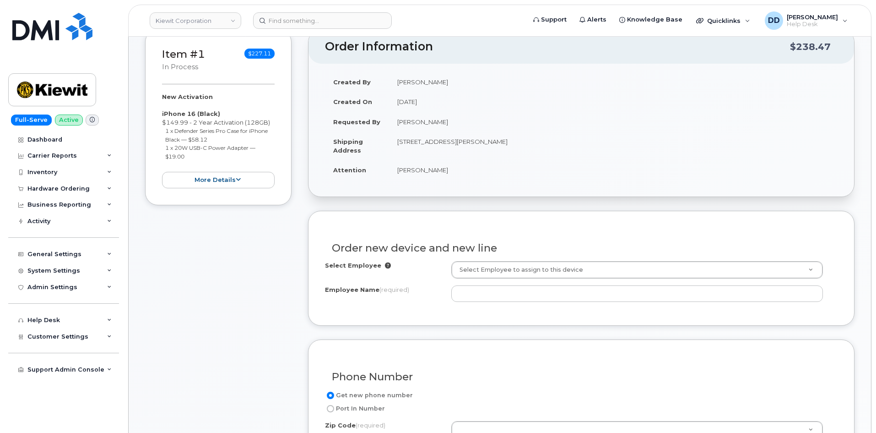
scroll to position [137, 0]
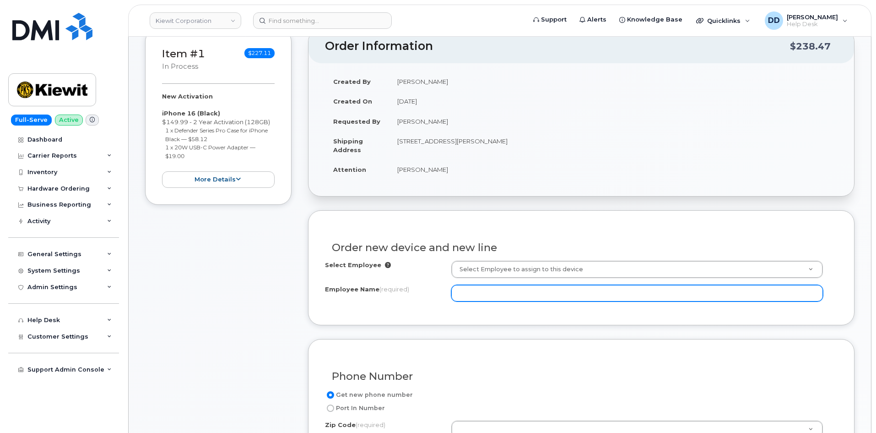
click at [497, 293] on input "Employee Name (required)" at bounding box center [637, 293] width 372 height 16
paste input "[PERSON_NAME]"
type input "[PERSON_NAME]"
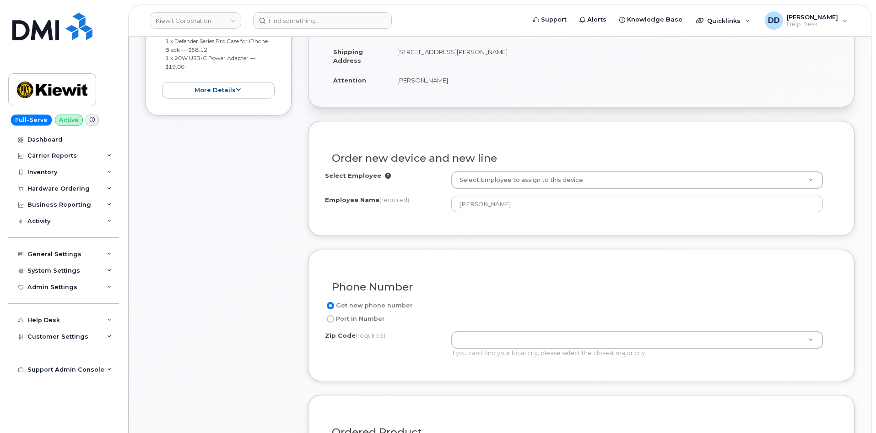
scroll to position [229, 0]
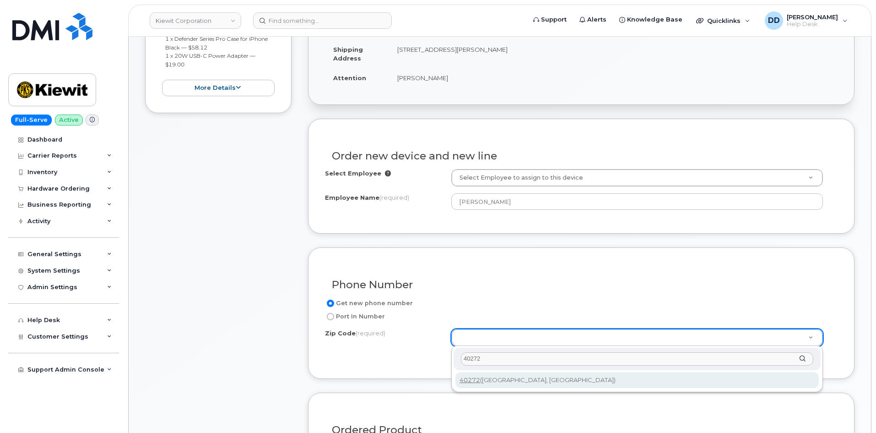
type input "40272"
type input "40272 (Louisville, KY)"
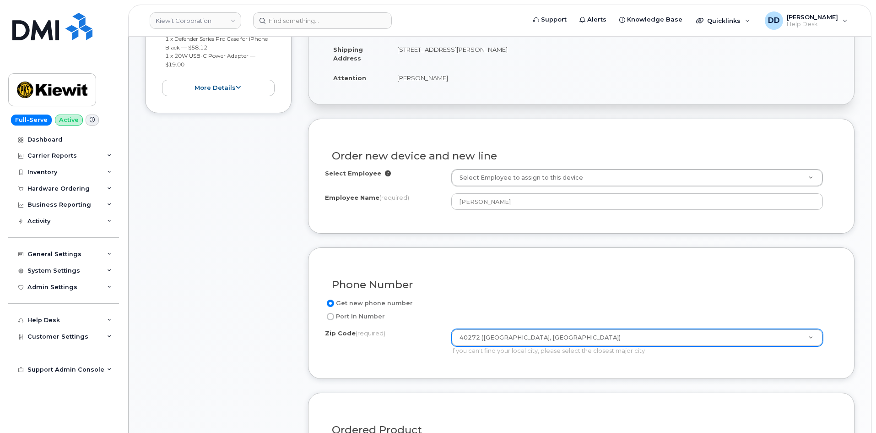
click at [510, 287] on h3 "Phone Number" at bounding box center [581, 284] width 499 height 11
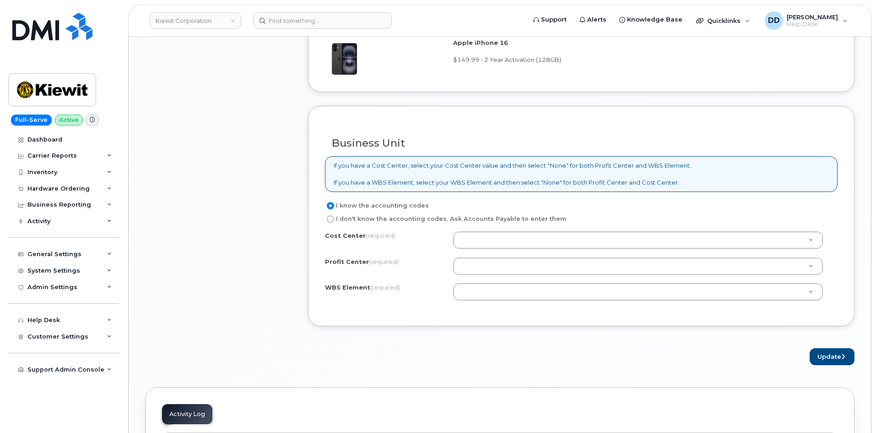
scroll to position [641, 0]
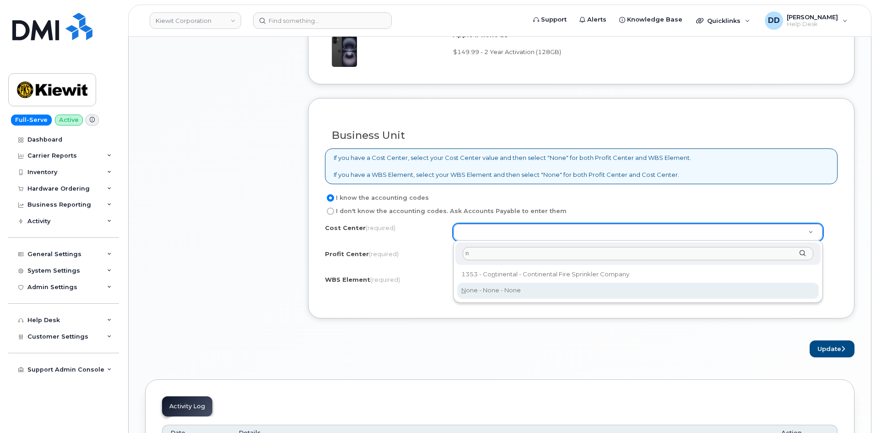
type input "n"
type input "None"
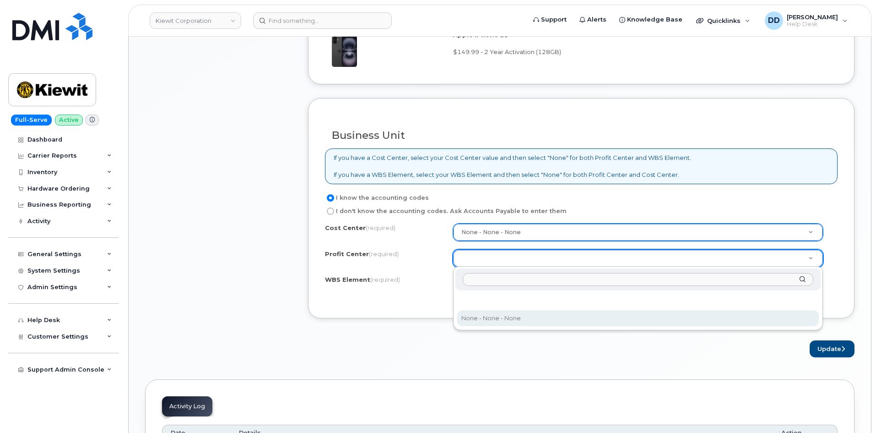
select select "None"
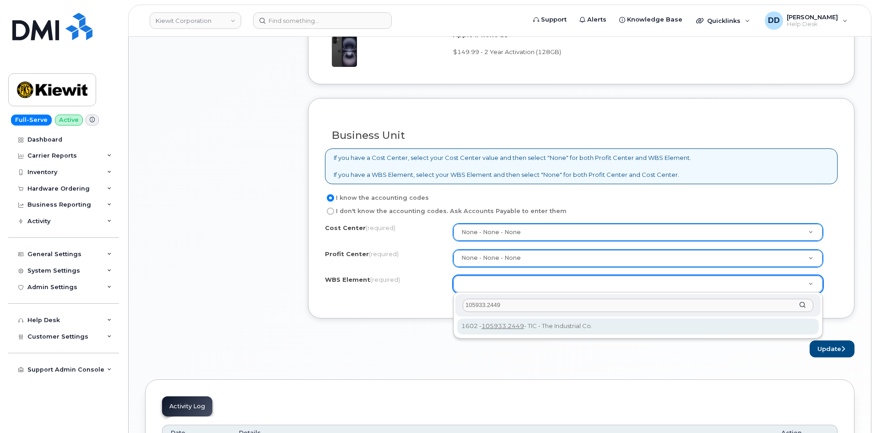
type input "105933.2449"
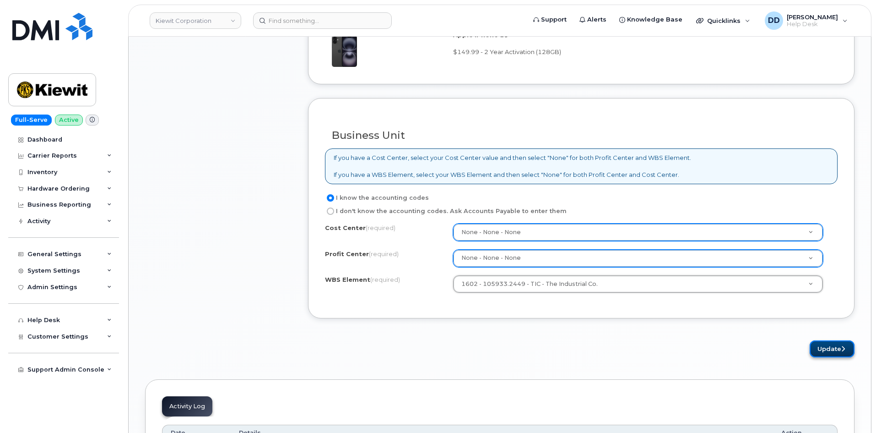
click at [834, 345] on button "Update" at bounding box center [832, 348] width 45 height 17
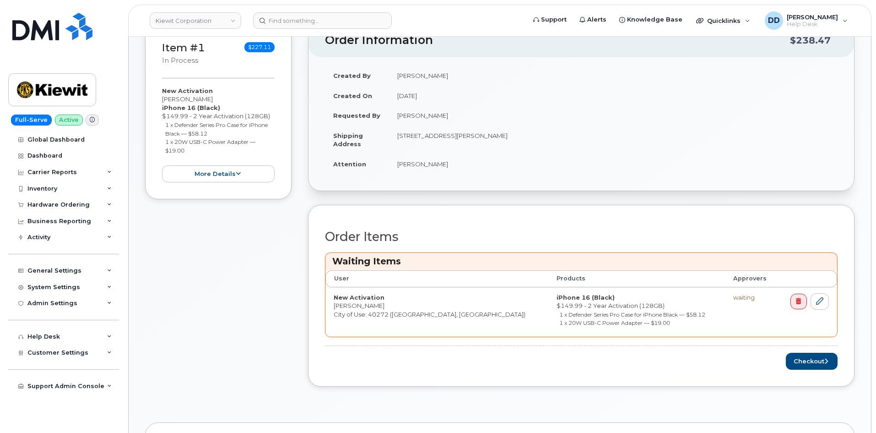
scroll to position [183, 0]
click at [813, 363] on button "Checkout" at bounding box center [812, 359] width 52 height 17
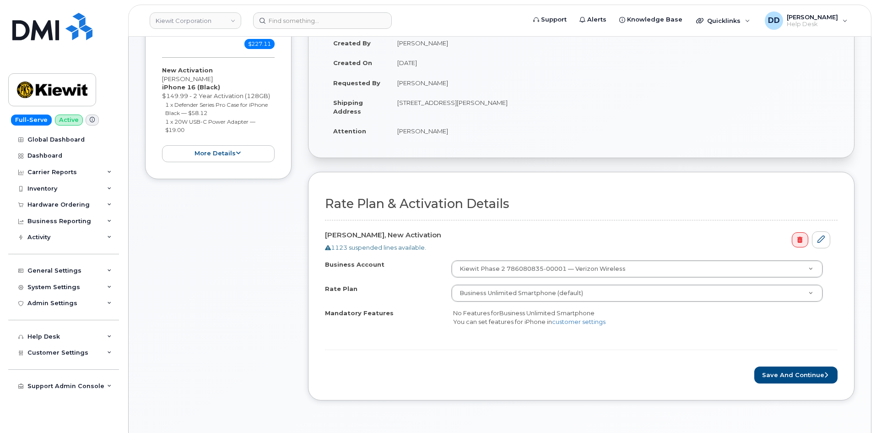
scroll to position [148, 0]
click at [811, 376] on button "Save and Continue" at bounding box center [795, 373] width 83 height 17
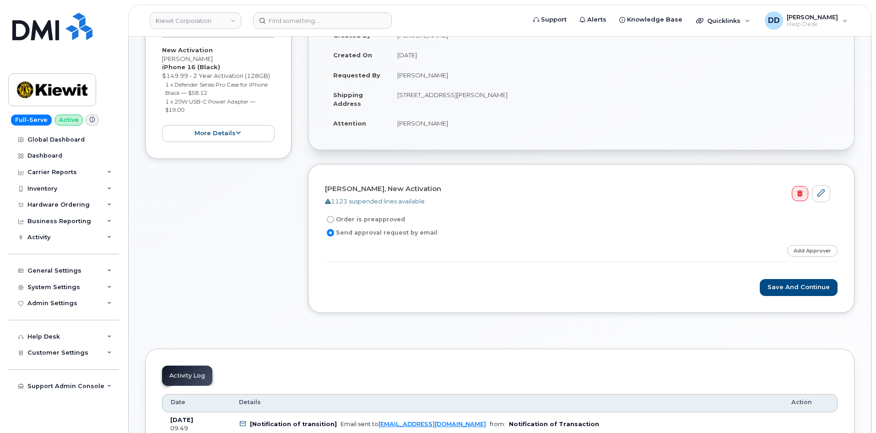
scroll to position [160, 0]
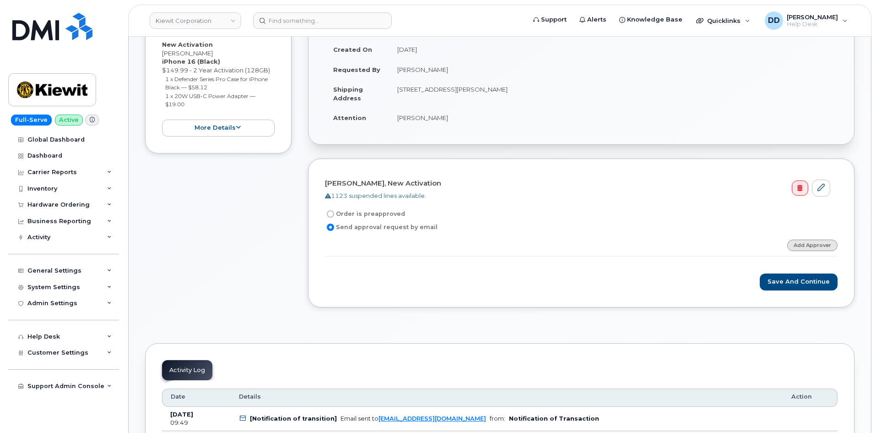
click at [817, 243] on link "Add Approver" at bounding box center [812, 244] width 50 height 11
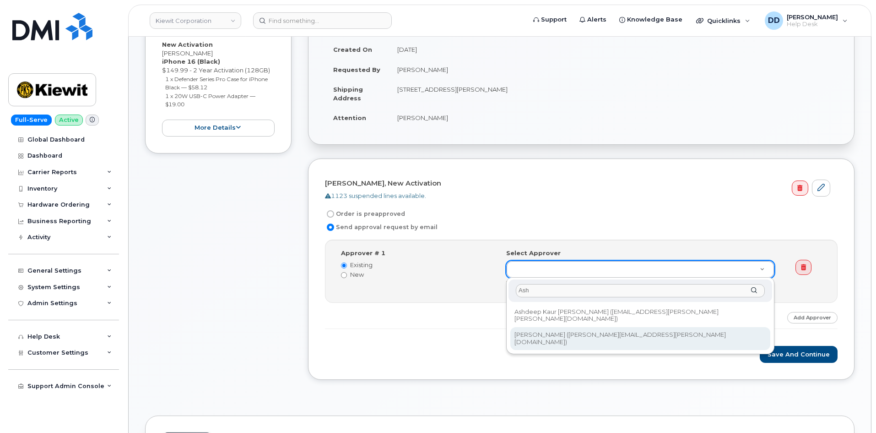
type input "Ash"
type input "2162078"
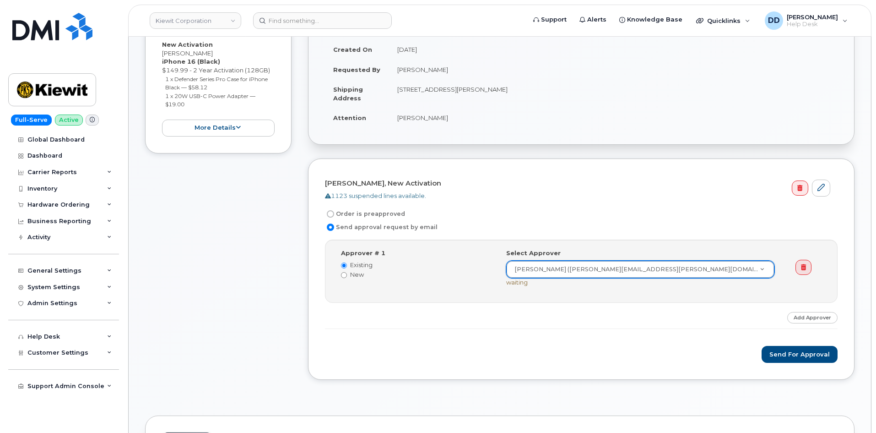
click at [583, 336] on form "Daniel Fluegel, New Activation 1123 suspended lines available. Order is preappr…" at bounding box center [581, 268] width 513 height 187
click at [779, 352] on button "Send for Approval" at bounding box center [800, 354] width 76 height 17
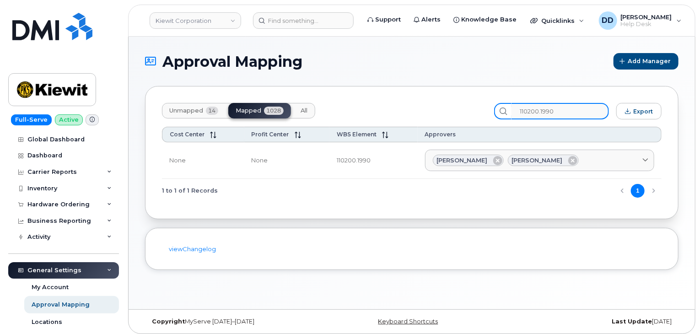
click at [573, 110] on input "110200.1990" at bounding box center [560, 111] width 97 height 16
drag, startPoint x: 530, startPoint y: 110, endPoint x: 513, endPoint y: 110, distance: 17.4
click at [513, 110] on div "110200.1990" at bounding box center [551, 111] width 115 height 16
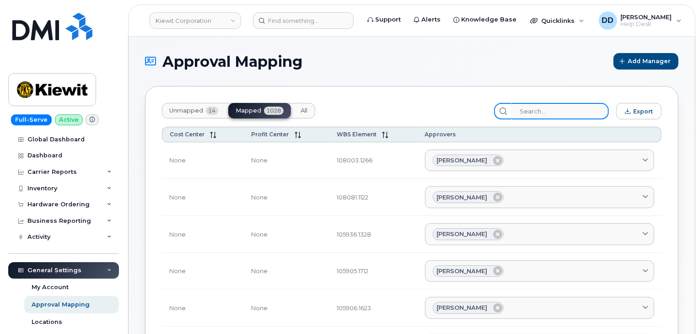
paste input "105933"
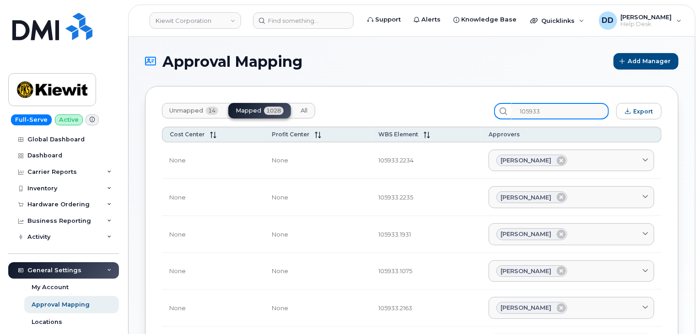
type input "105933"
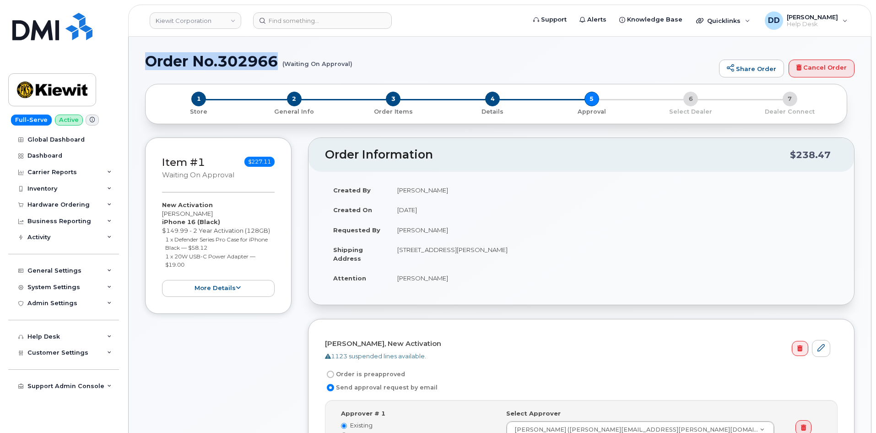
drag, startPoint x: 144, startPoint y: 60, endPoint x: 279, endPoint y: 62, distance: 135.0
copy h1 "Order No.302966"
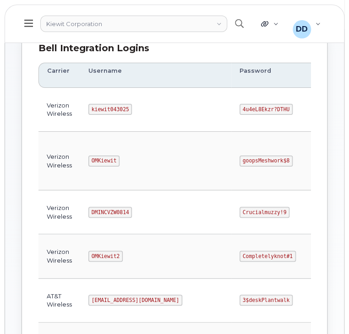
scroll to position [129, 0]
